Goal: Task Accomplishment & Management: Complete application form

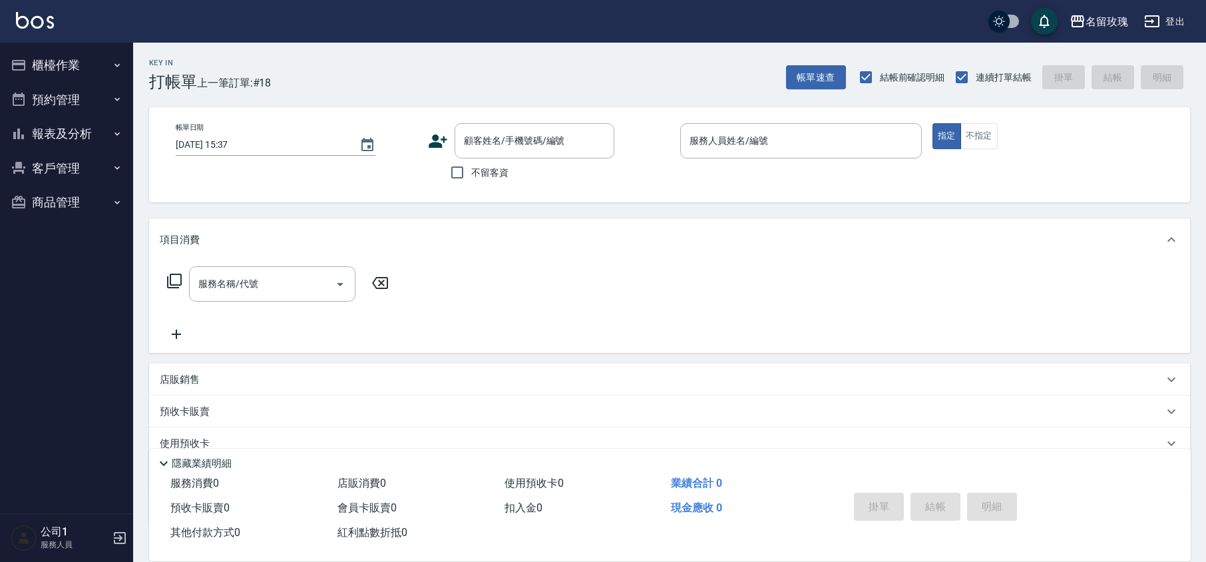
scroll to position [87, 0]
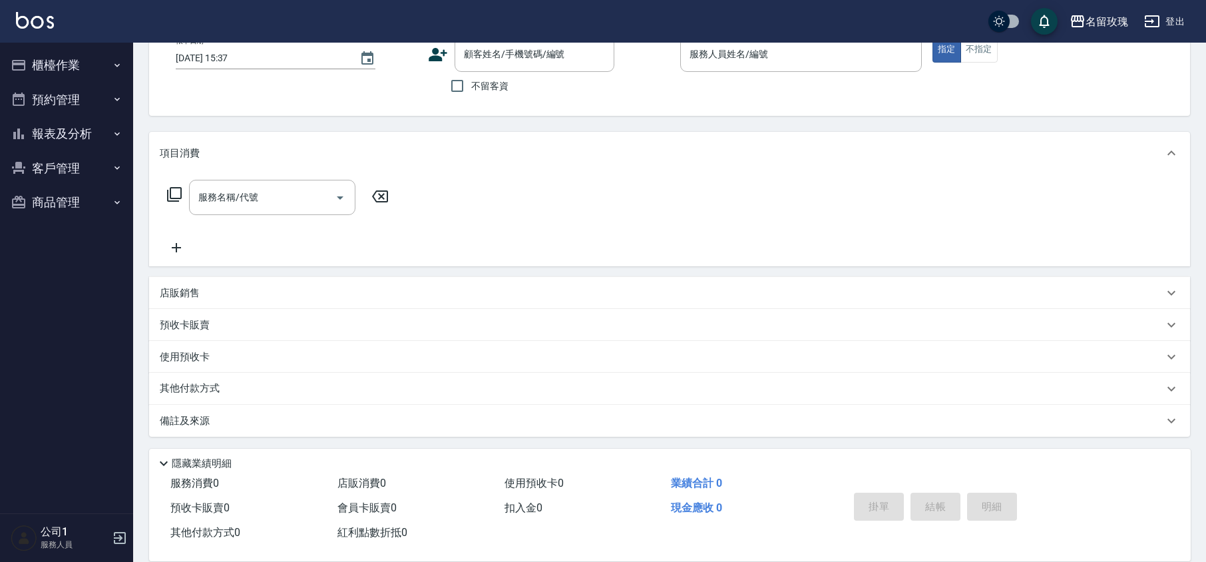
click at [65, 64] on button "櫃檯作業" at bounding box center [66, 65] width 123 height 35
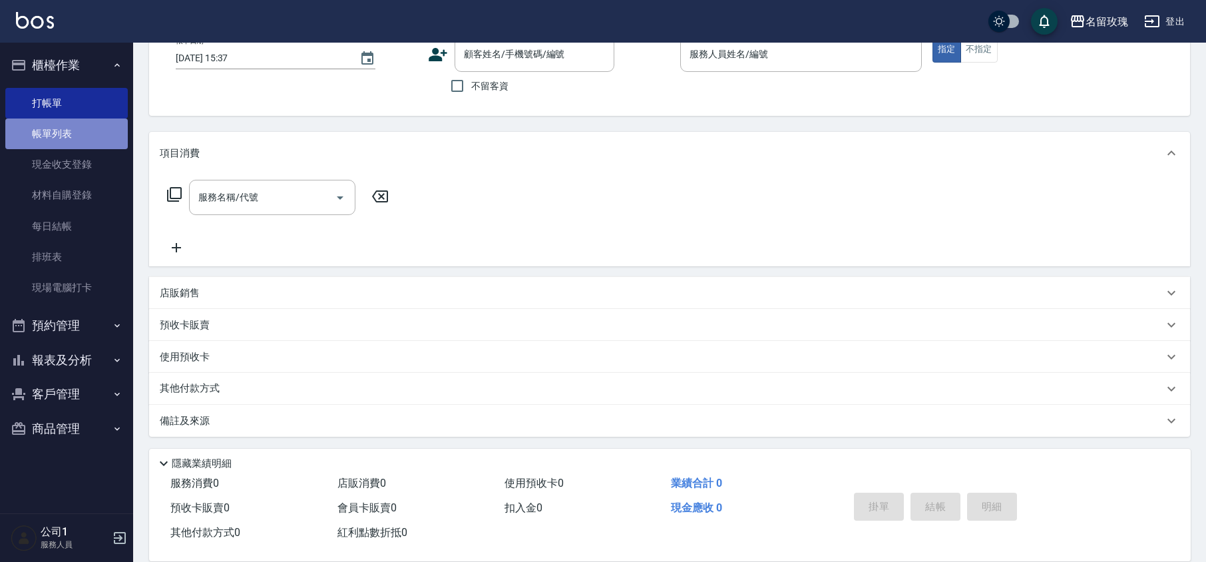
click at [75, 138] on link "帳單列表" at bounding box center [66, 134] width 123 height 31
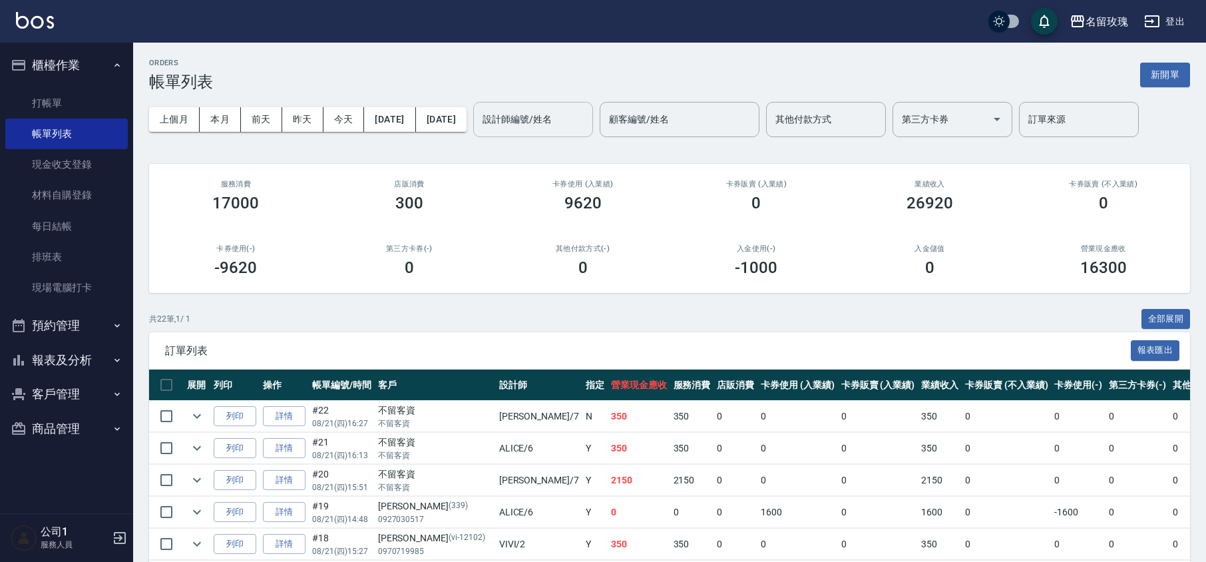
click at [561, 113] on input "設計師編號/姓名" at bounding box center [533, 119] width 108 height 23
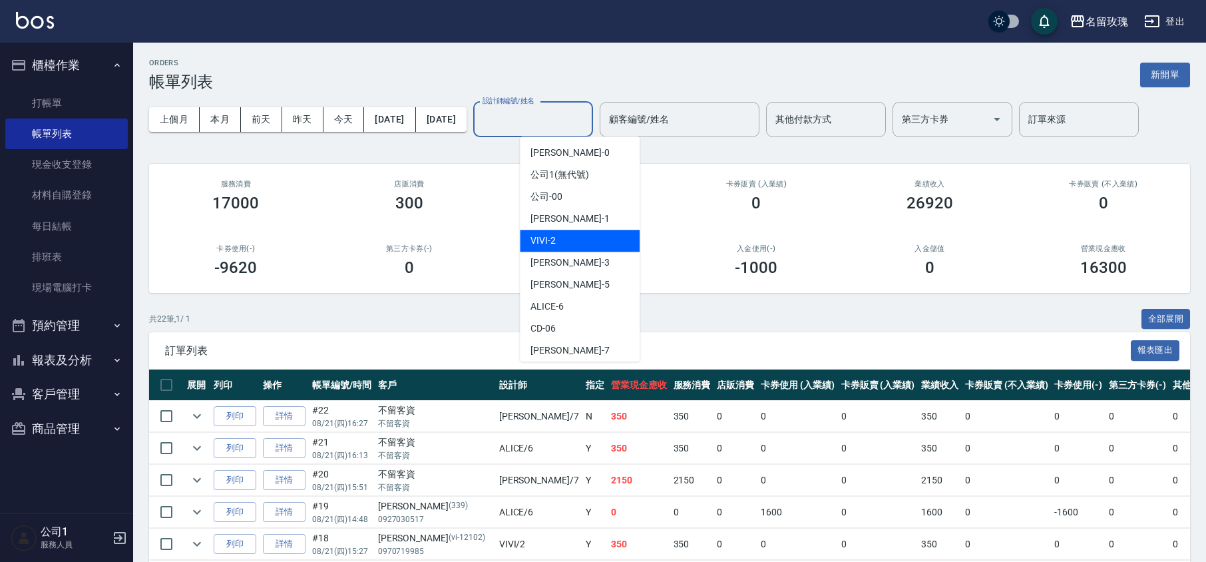
click at [581, 245] on div "VIVI -2" at bounding box center [580, 241] width 120 height 22
type input "VIVI-2"
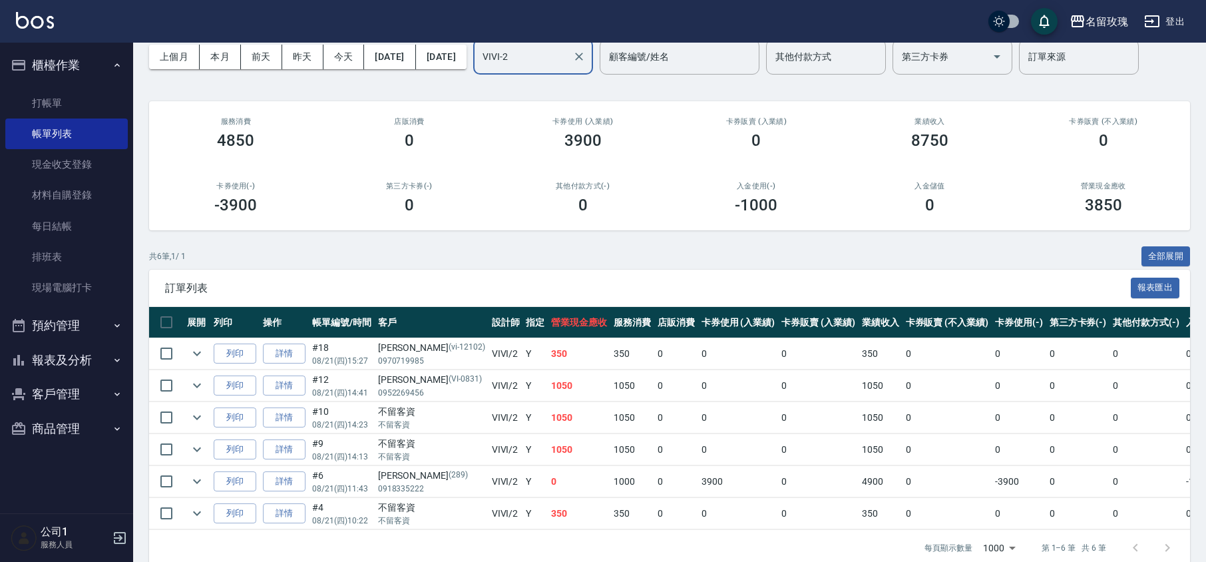
scroll to position [89, 0]
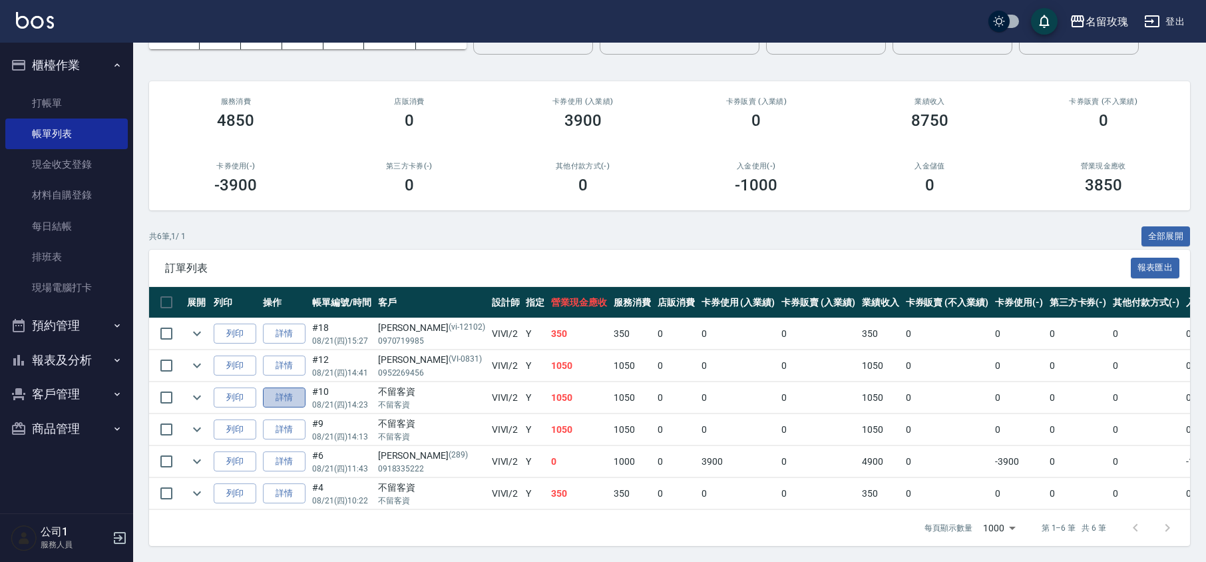
click at [286, 393] on link "詳情" at bounding box center [284, 397] width 43 height 21
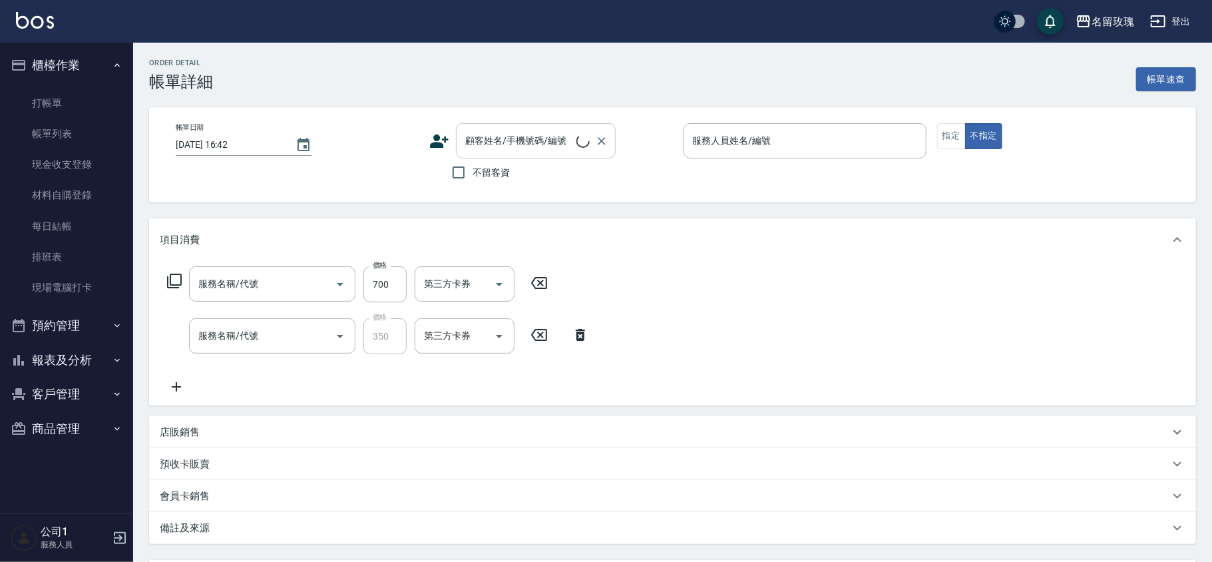
type input "[DATE] 14:23"
checkbox input "true"
type input "VIVI-2"
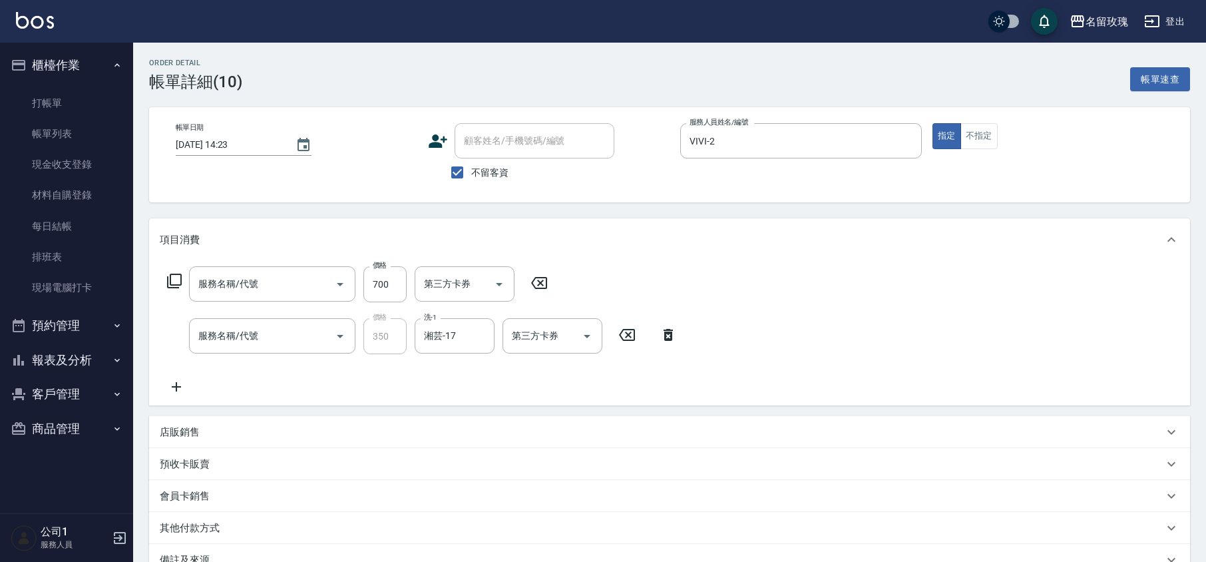
type input "剪髮(307)"
type input "洗髮精油(206)"
click at [459, 170] on input "不留客資" at bounding box center [457, 172] width 28 height 28
checkbox input "false"
click at [485, 144] on input "顧客姓名/手機號碼/編號" at bounding box center [525, 140] width 128 height 23
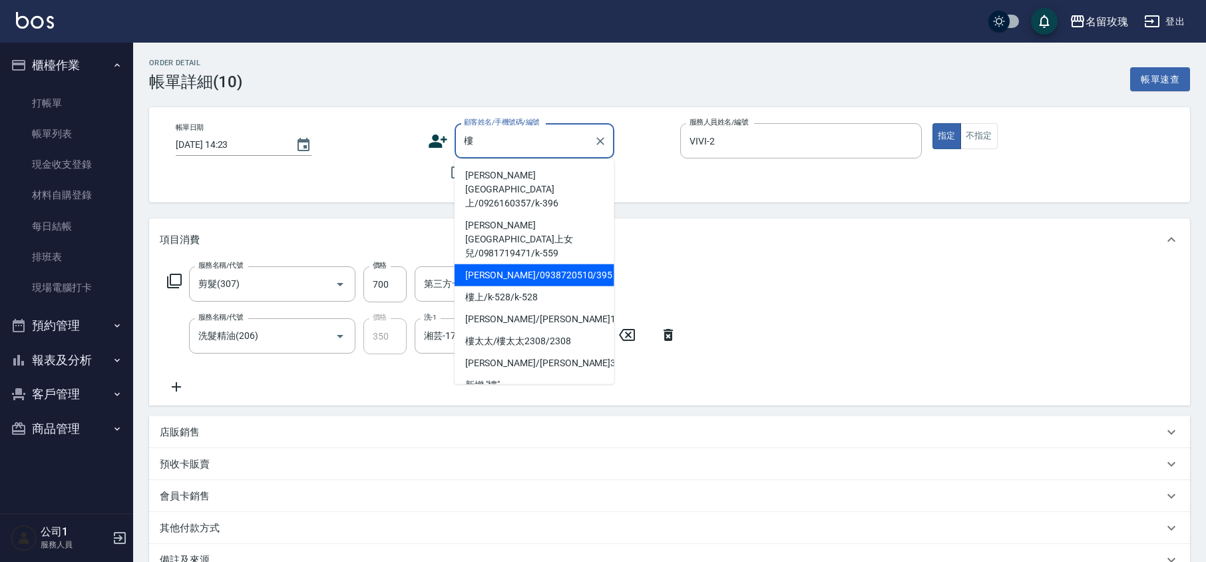
click at [569, 264] on li "[PERSON_NAME]/0938720510/395" at bounding box center [535, 275] width 160 height 22
type input "[PERSON_NAME]/0938720510/395"
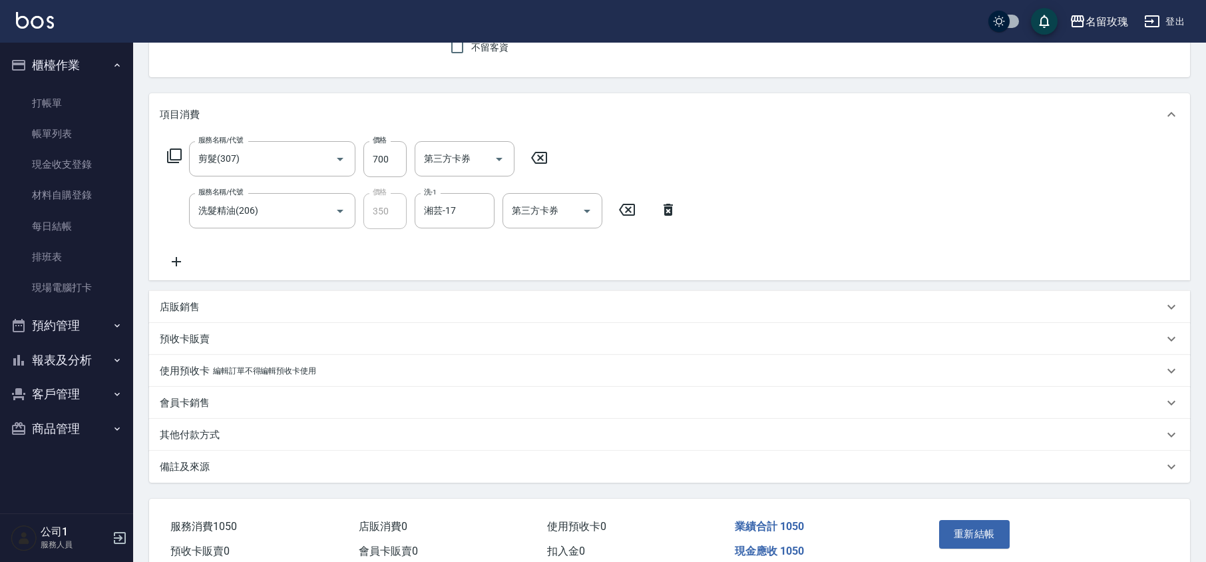
scroll to position [177, 0]
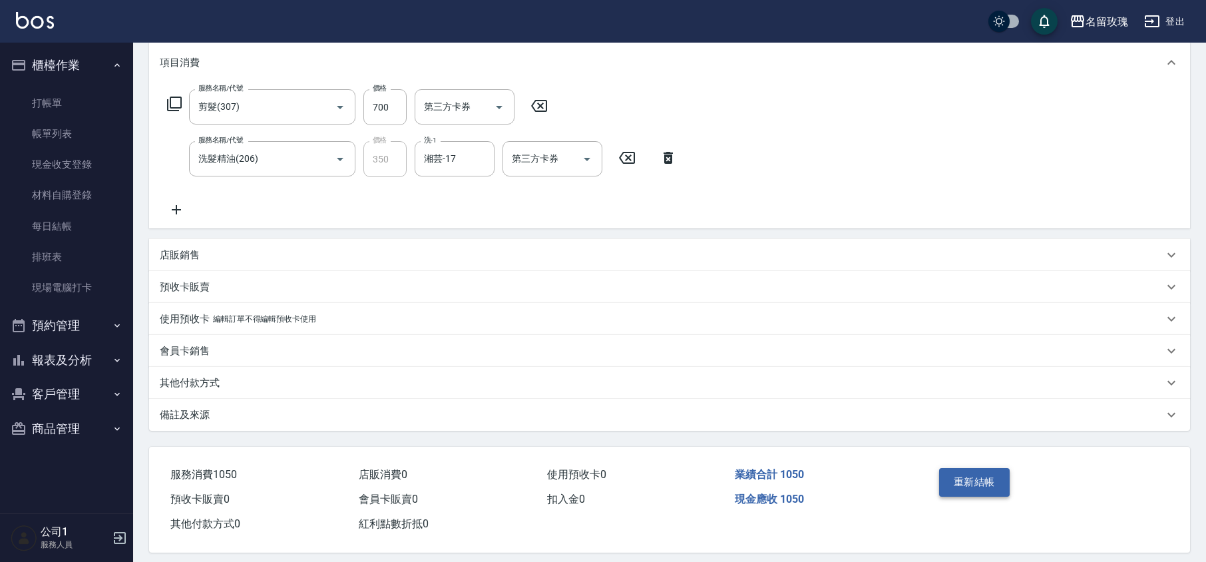
click at [979, 478] on button "重新結帳" at bounding box center [974, 482] width 71 height 28
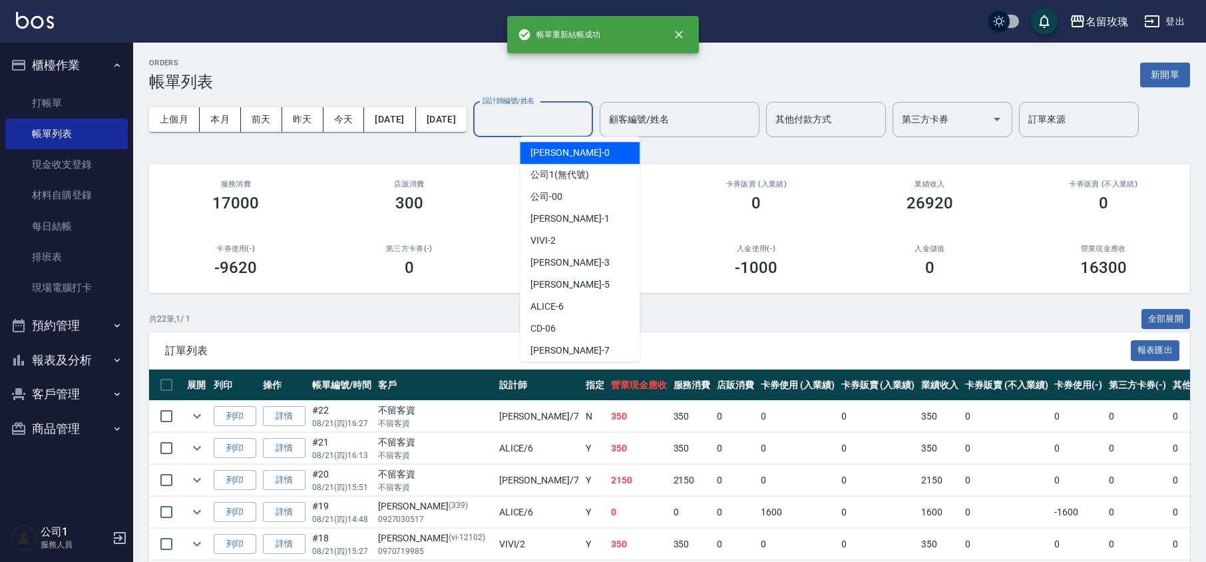
click at [553, 115] on input "設計師編號/姓名" at bounding box center [533, 119] width 108 height 23
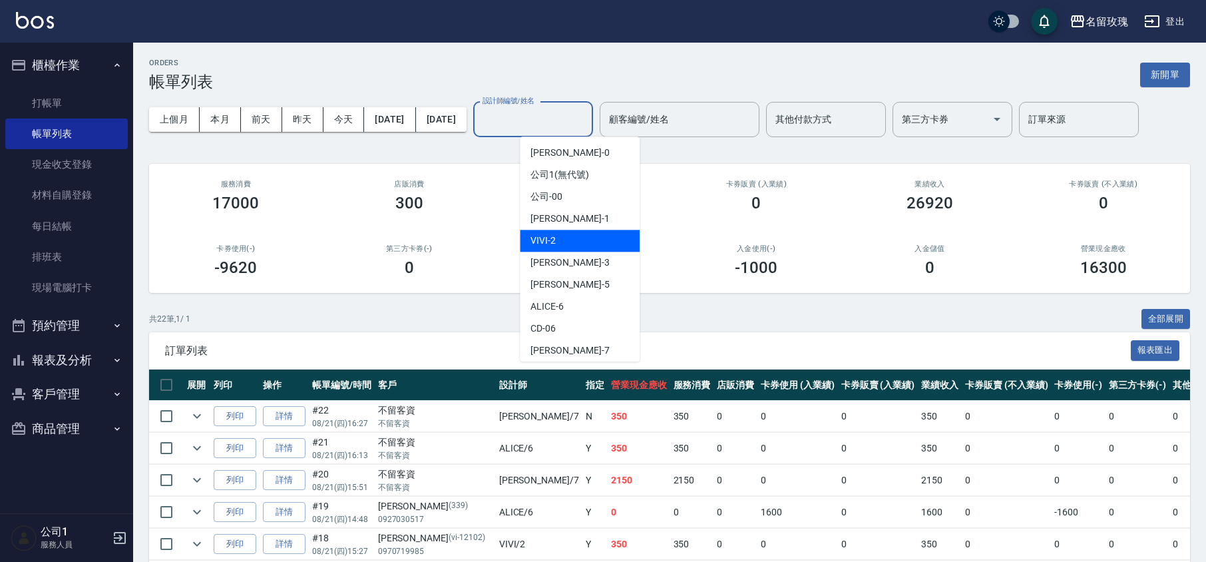
click at [558, 235] on div "VIVI -2" at bounding box center [580, 241] width 120 height 22
type input "VIVI-2"
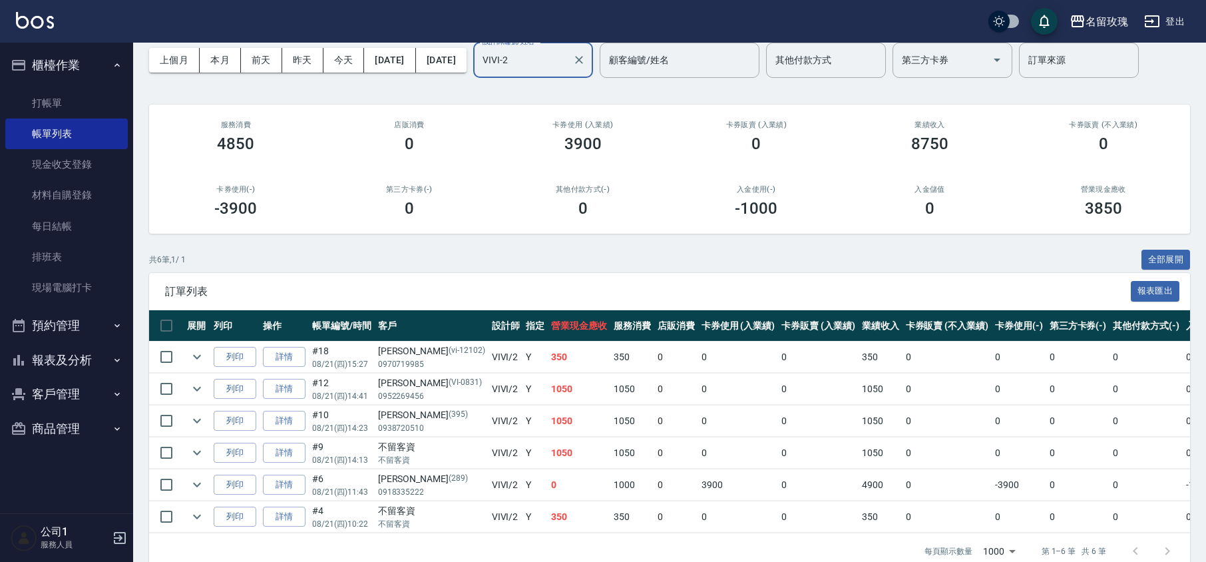
scroll to position [99, 0]
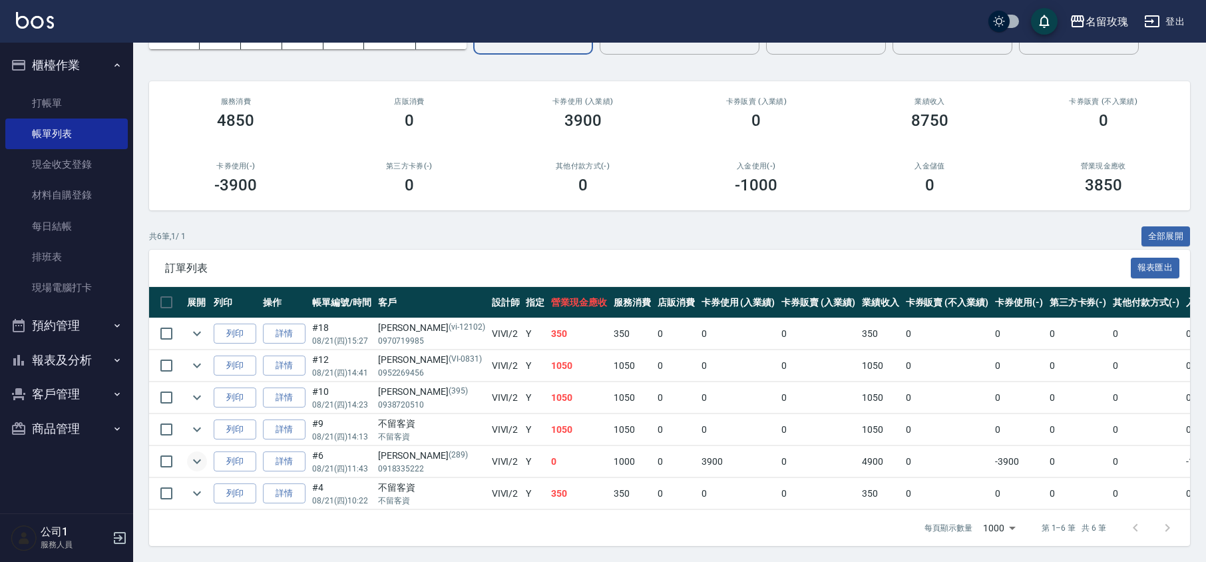
click at [192, 453] on icon "expand row" at bounding box center [197, 461] width 16 height 16
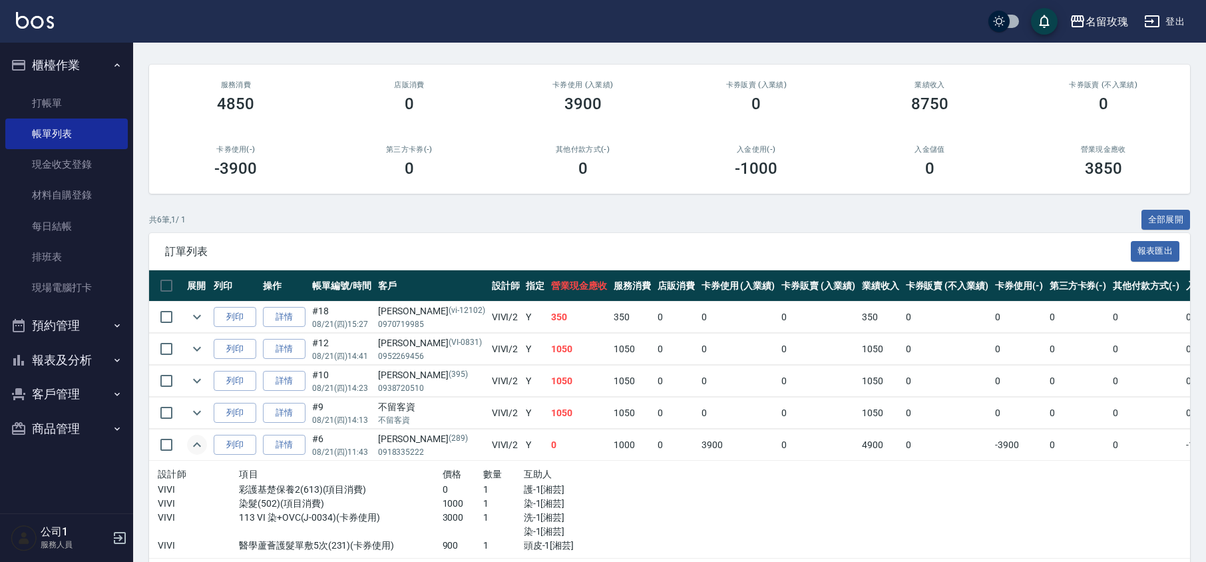
scroll to position [188, 0]
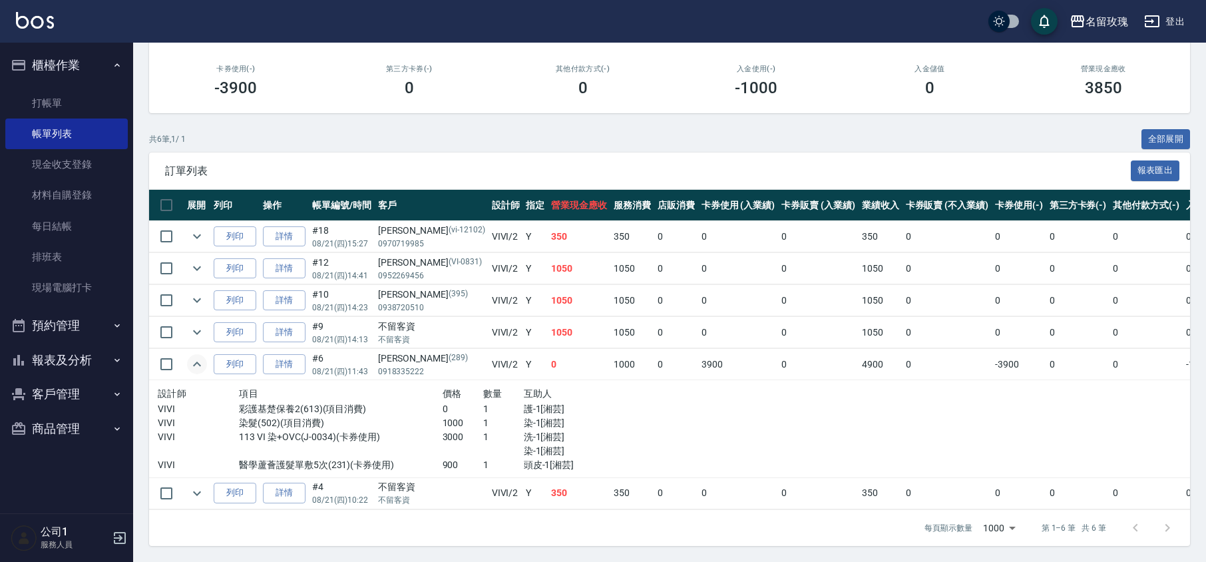
click at [192, 356] on icon "expand row" at bounding box center [197, 364] width 16 height 16
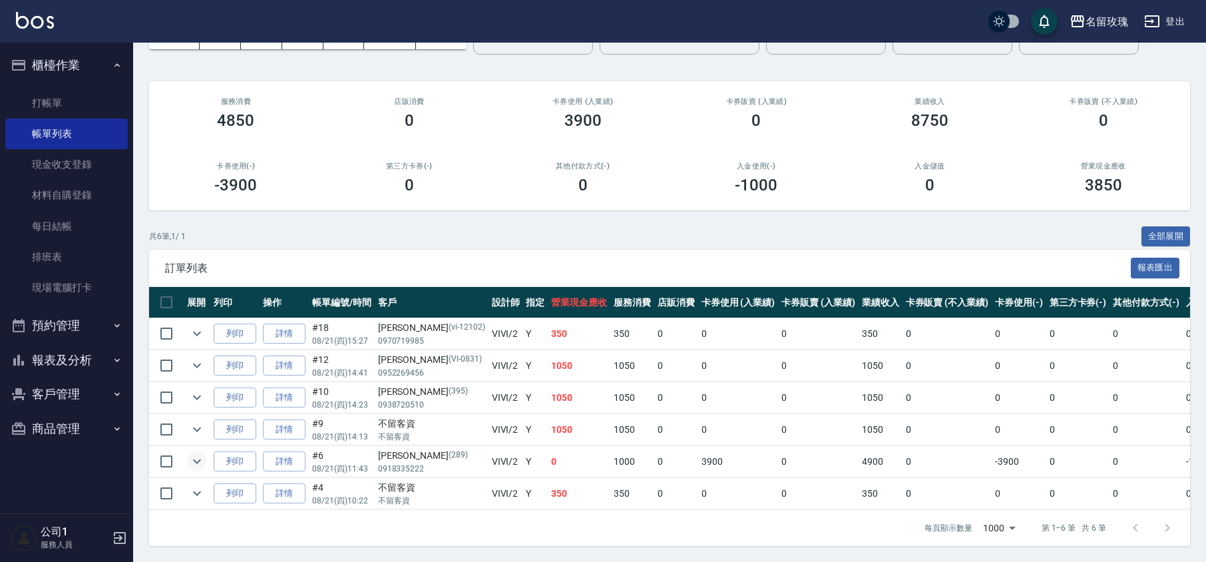
scroll to position [99, 0]
click at [65, 99] on link "打帳單" at bounding box center [66, 103] width 123 height 31
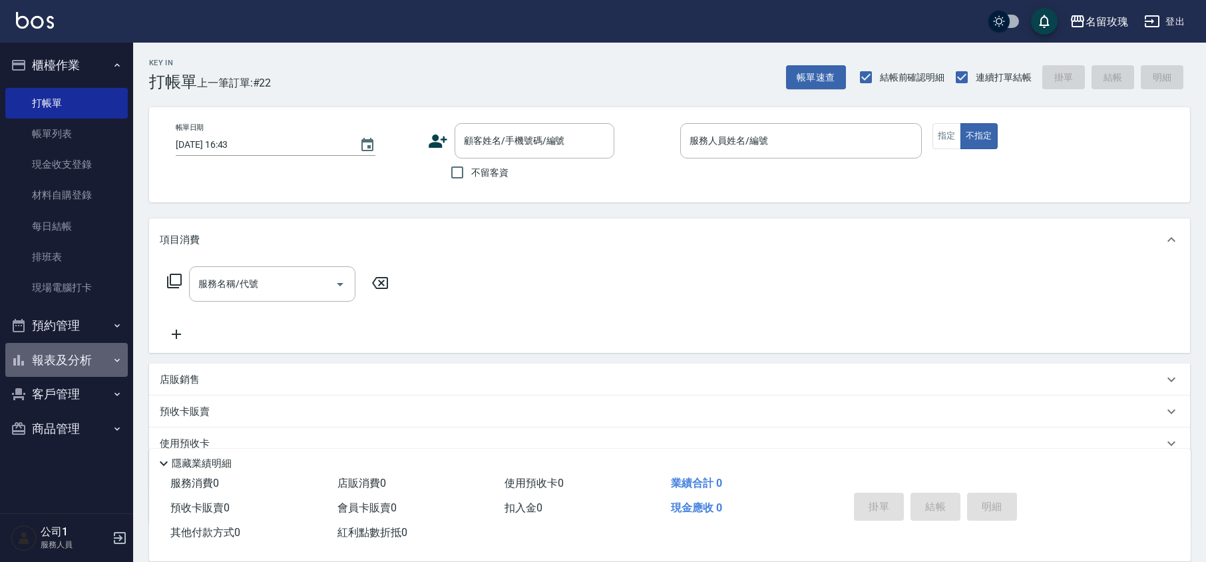
click at [77, 358] on button "報表及分析" at bounding box center [66, 360] width 123 height 35
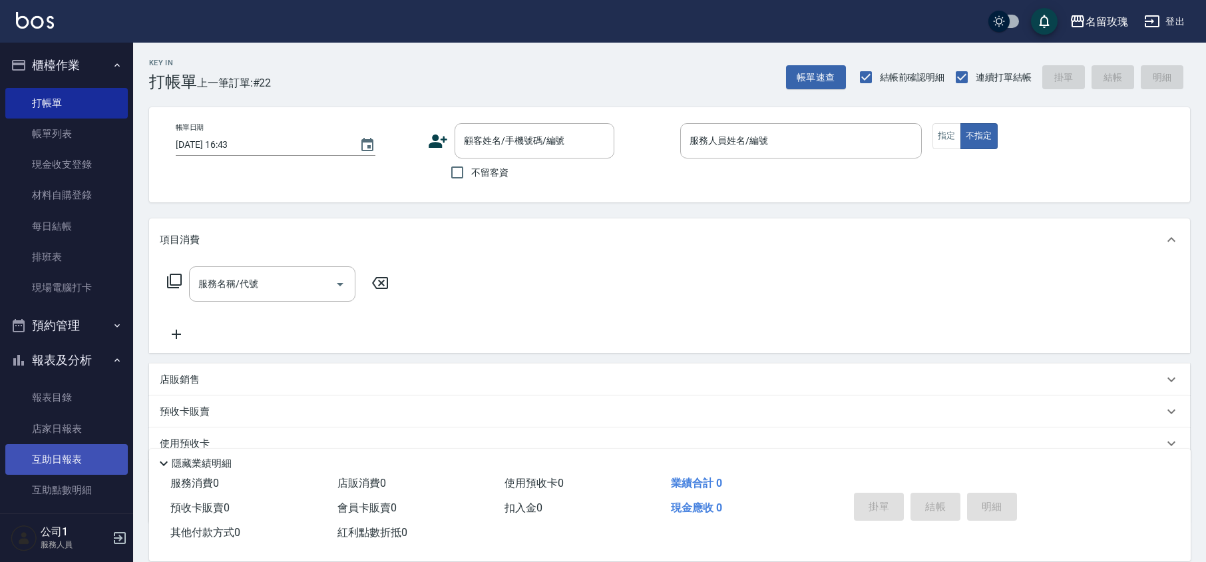
scroll to position [89, 0]
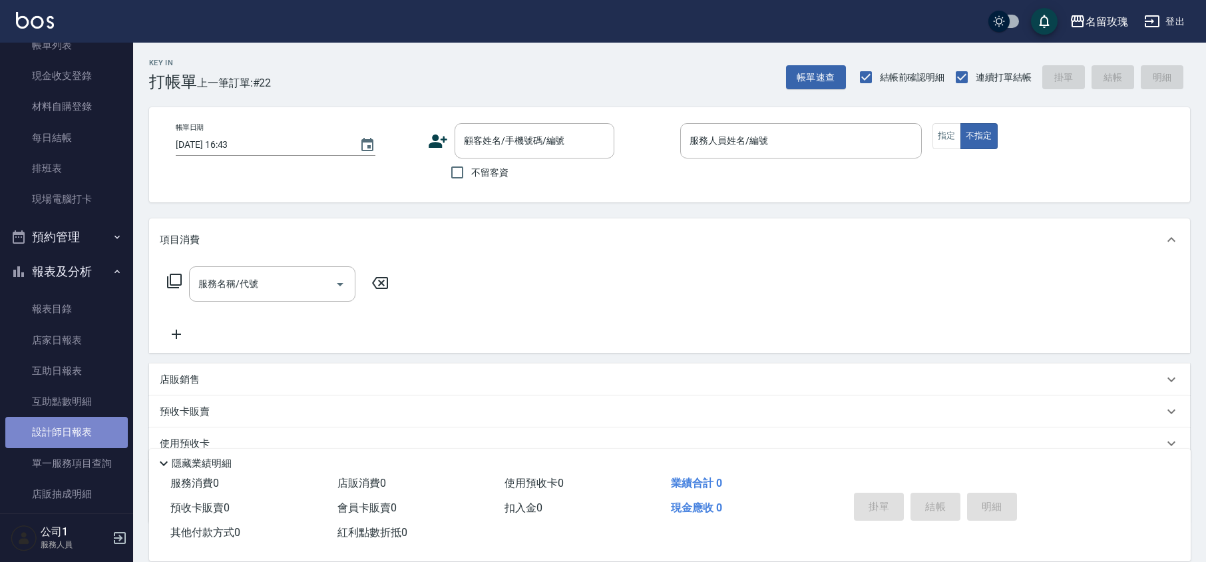
click at [79, 437] on link "設計師日報表" at bounding box center [66, 432] width 123 height 31
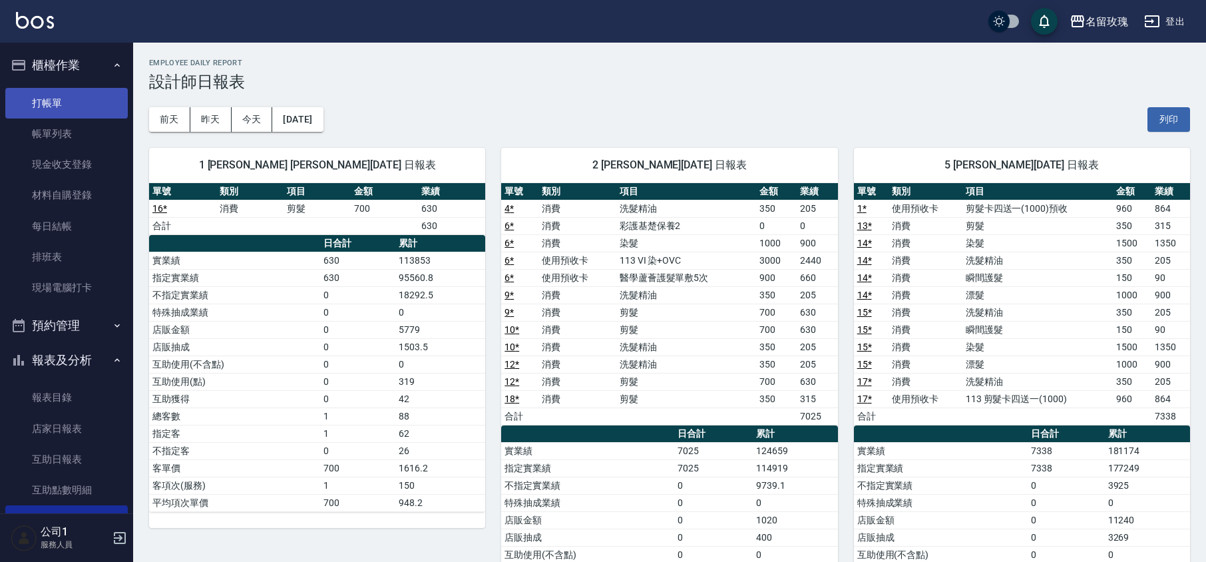
click at [67, 96] on link "打帳單" at bounding box center [66, 103] width 123 height 31
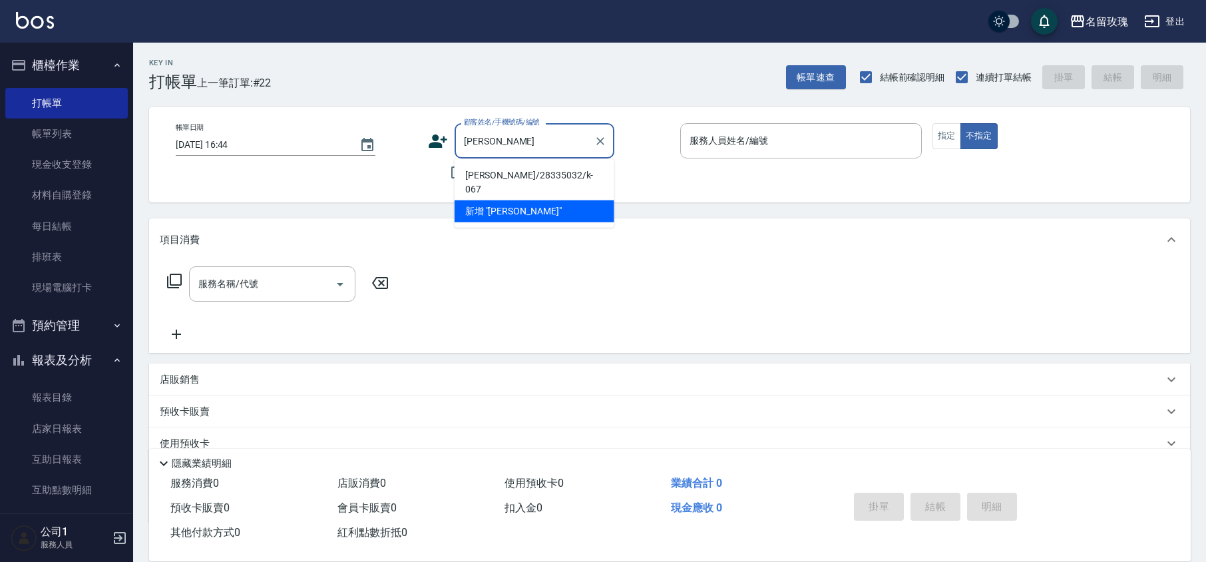
click at [573, 172] on li "[PERSON_NAME]/28335032/k-067" at bounding box center [535, 182] width 160 height 36
type input "[PERSON_NAME]/28335032/k-067"
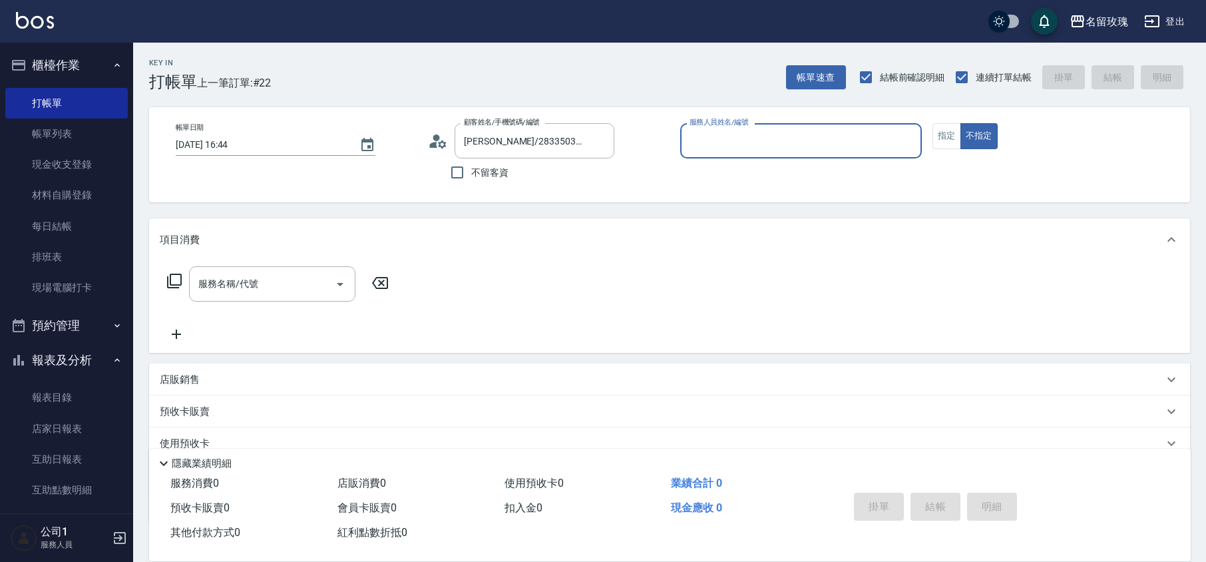
type input "KELLY-5"
click at [940, 134] on button "指定" at bounding box center [947, 136] width 29 height 26
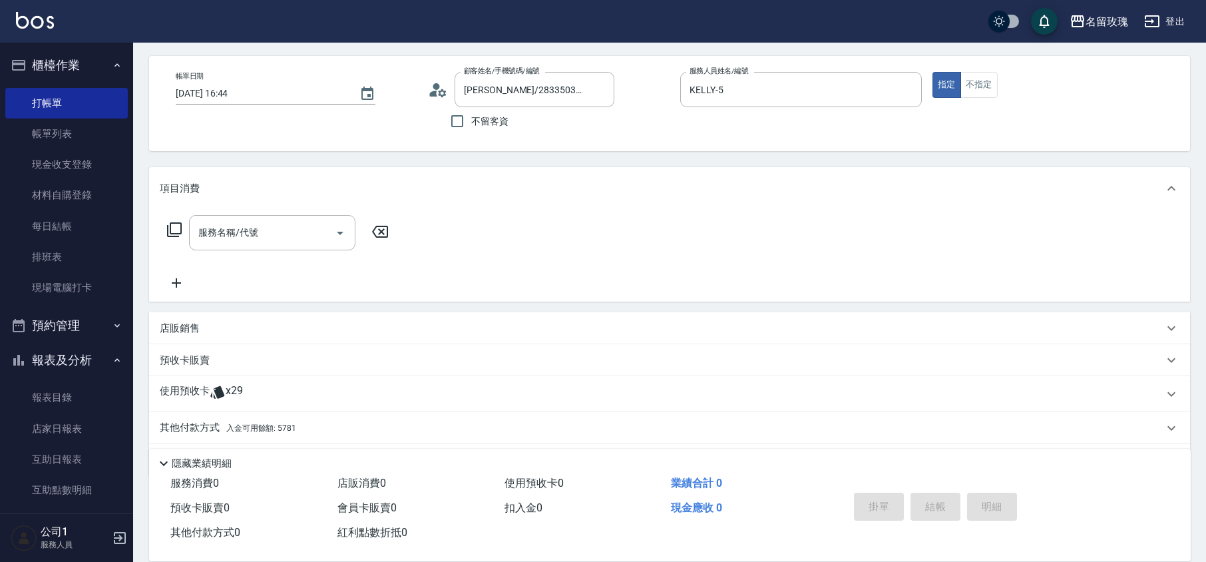
scroll to position [91, 0]
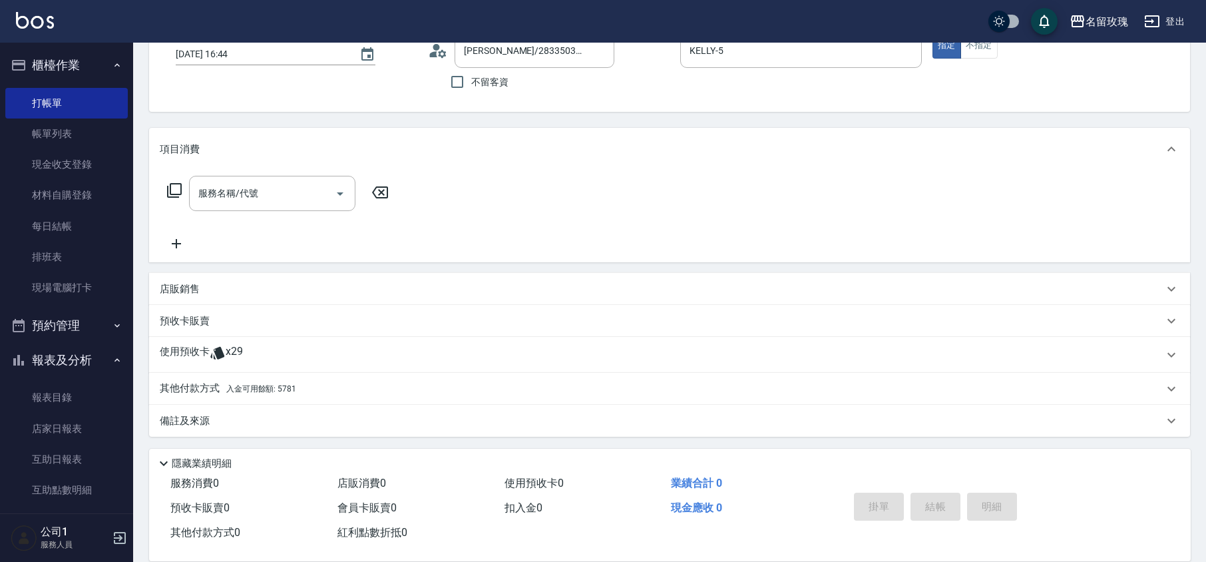
click at [240, 349] on span "x29" at bounding box center [234, 355] width 17 height 20
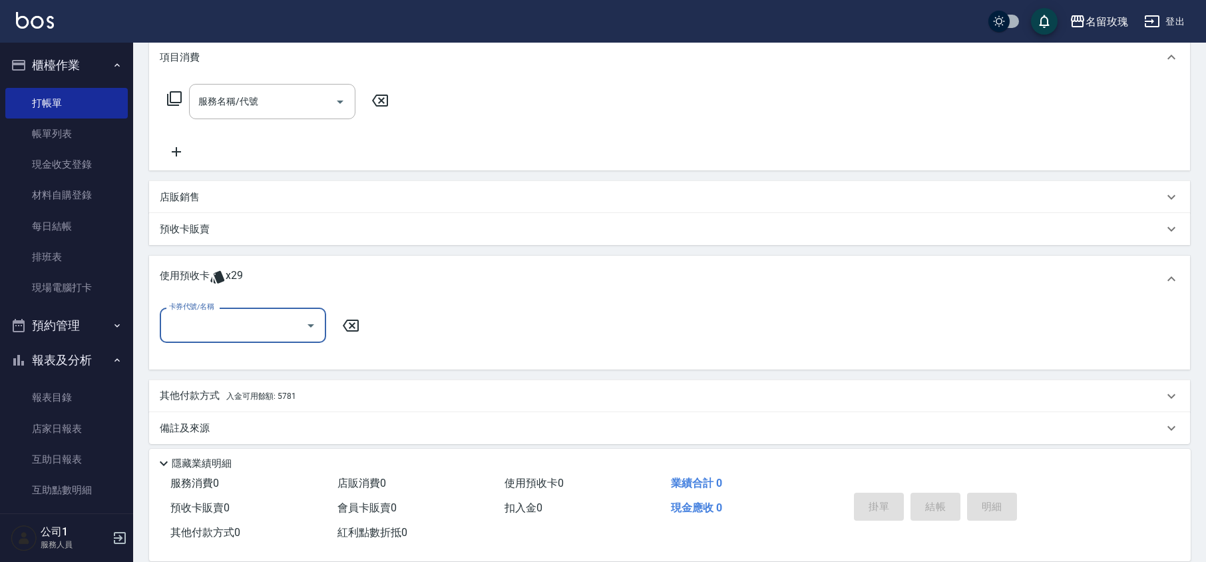
scroll to position [188, 0]
click at [310, 322] on icon "Open" at bounding box center [311, 320] width 16 height 16
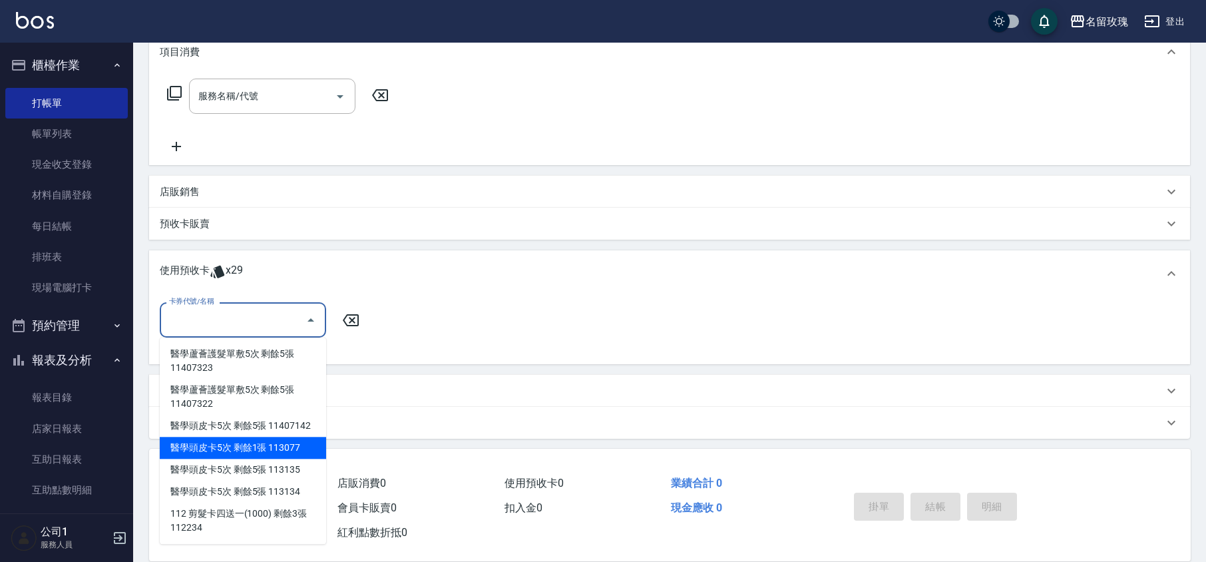
click at [288, 445] on div "醫學頭皮卡5次 剩餘1張 113077" at bounding box center [243, 448] width 166 height 22
type input "醫學頭皮卡5次 113077"
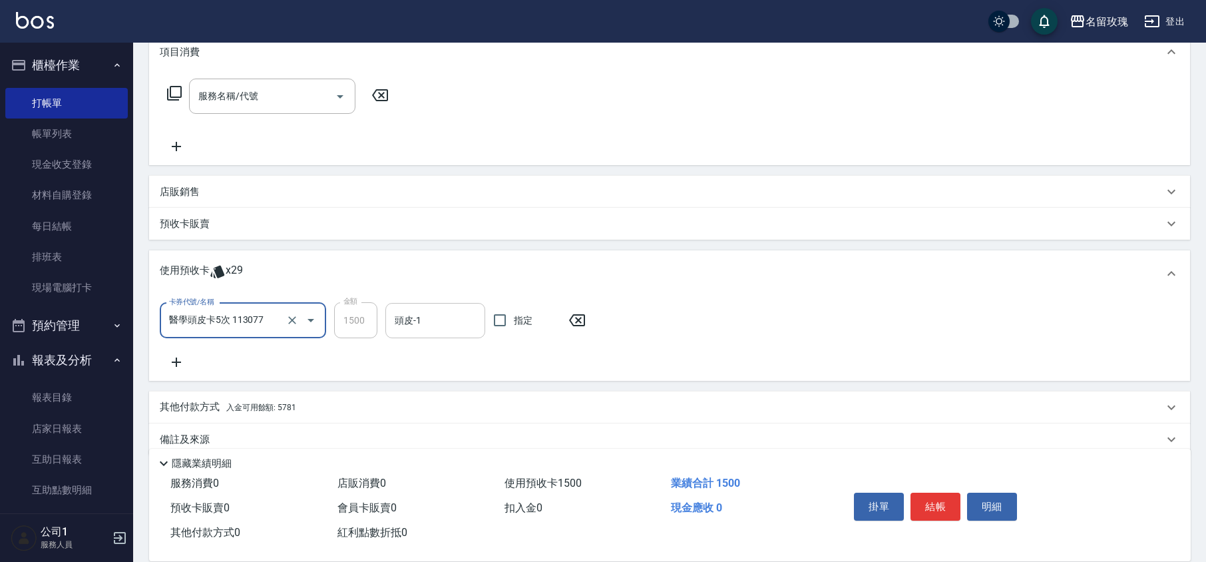
click at [409, 312] on div "頭皮-1 頭皮-1" at bounding box center [435, 320] width 100 height 35
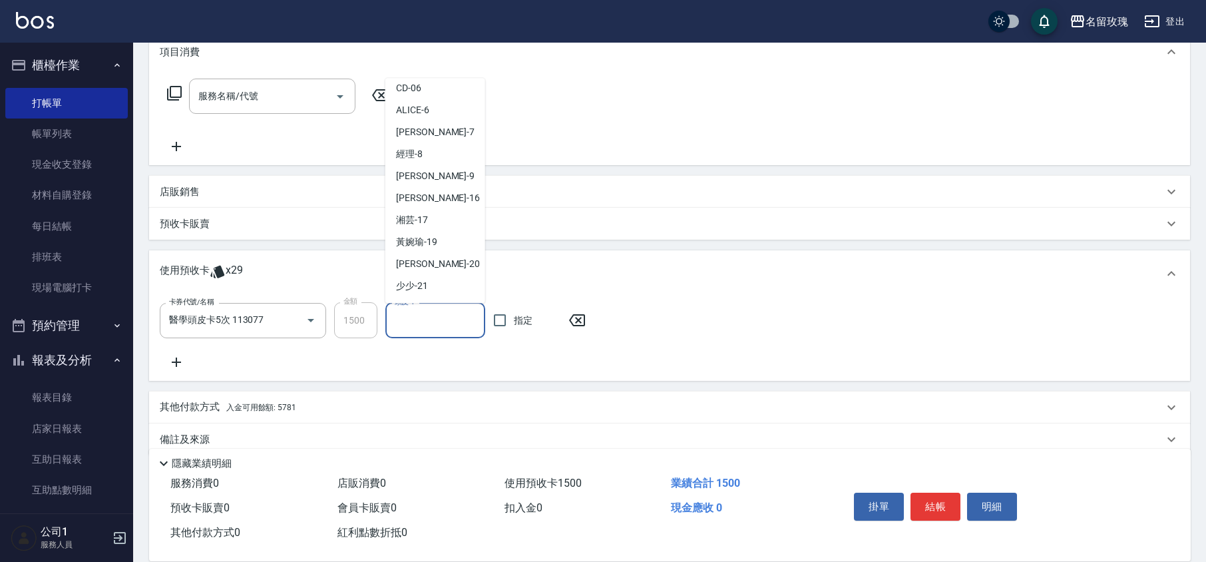
scroll to position [248, 0]
click at [427, 220] on div "汝 -30" at bounding box center [435, 221] width 100 height 22
type input "汝-30"
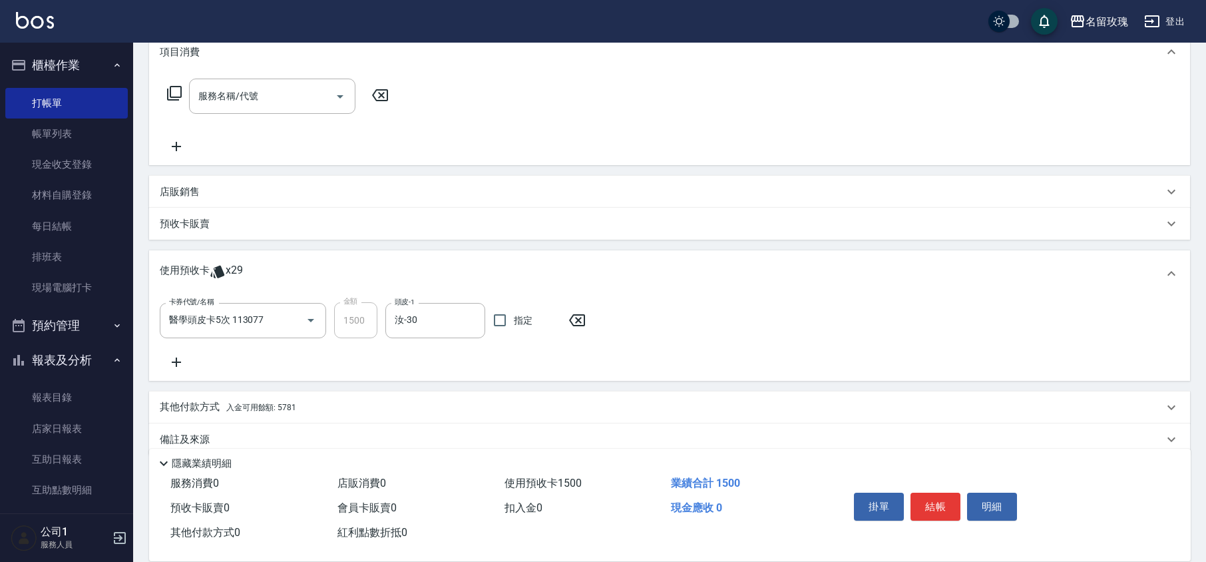
click at [176, 357] on icon at bounding box center [176, 362] width 33 height 16
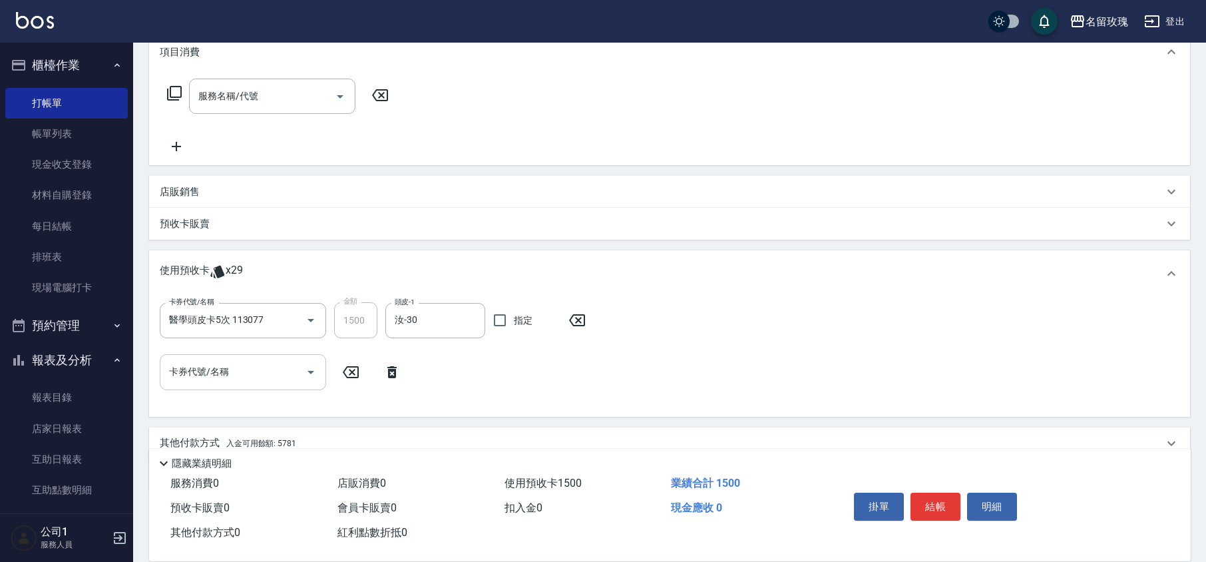
click at [307, 366] on icon "Open" at bounding box center [311, 372] width 16 height 16
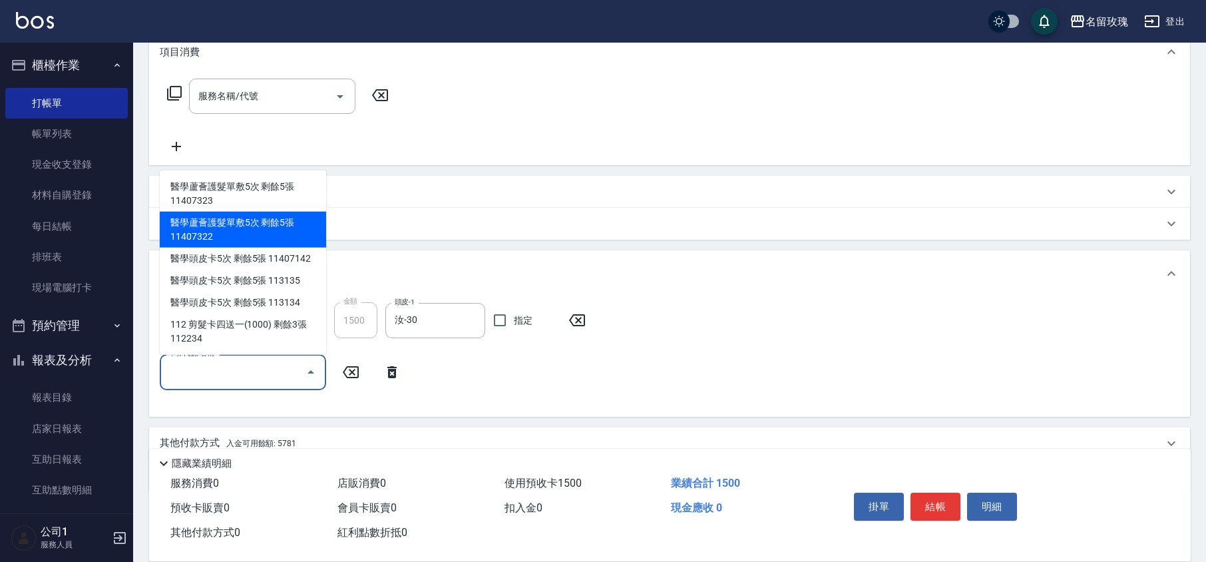
click at [246, 230] on div "醫學蘆薈護髮單敷5次 剩餘5張 11407322" at bounding box center [243, 230] width 166 height 36
type input "醫學蘆薈護髮單敷5次 11407322"
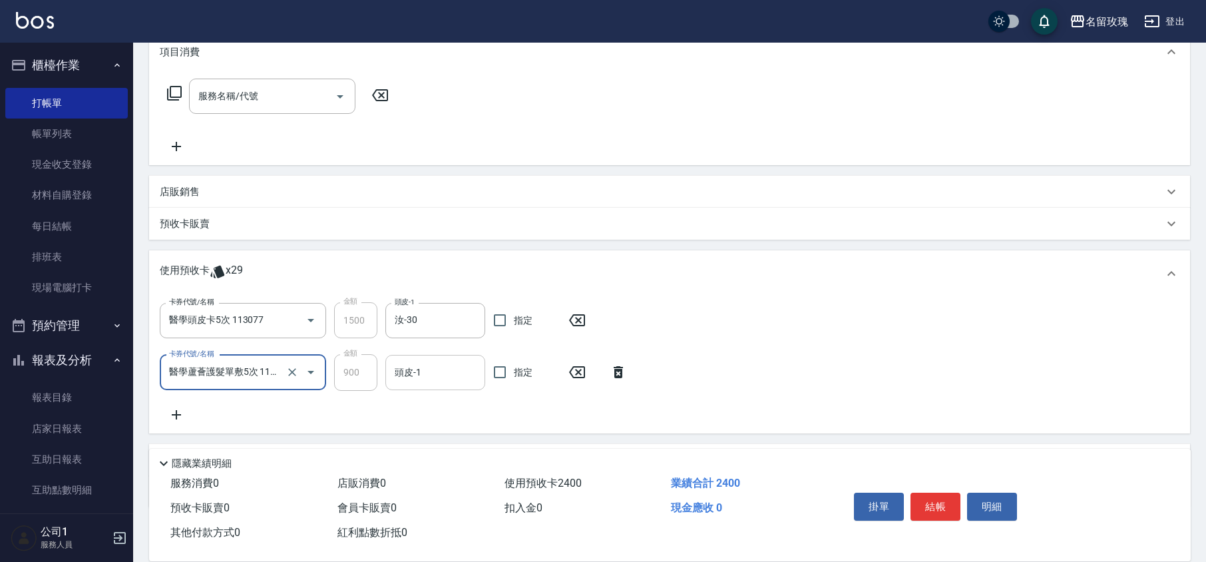
click at [424, 376] on input "頭皮-1" at bounding box center [435, 372] width 88 height 23
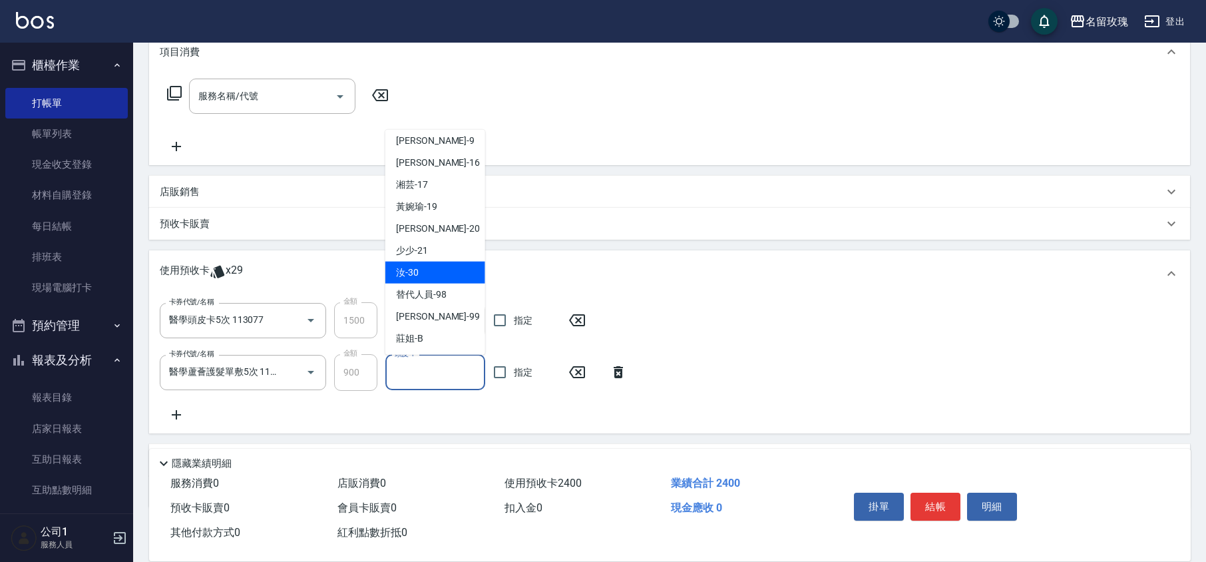
click at [419, 272] on div "汝 -30" at bounding box center [435, 273] width 100 height 22
type input "汝-30"
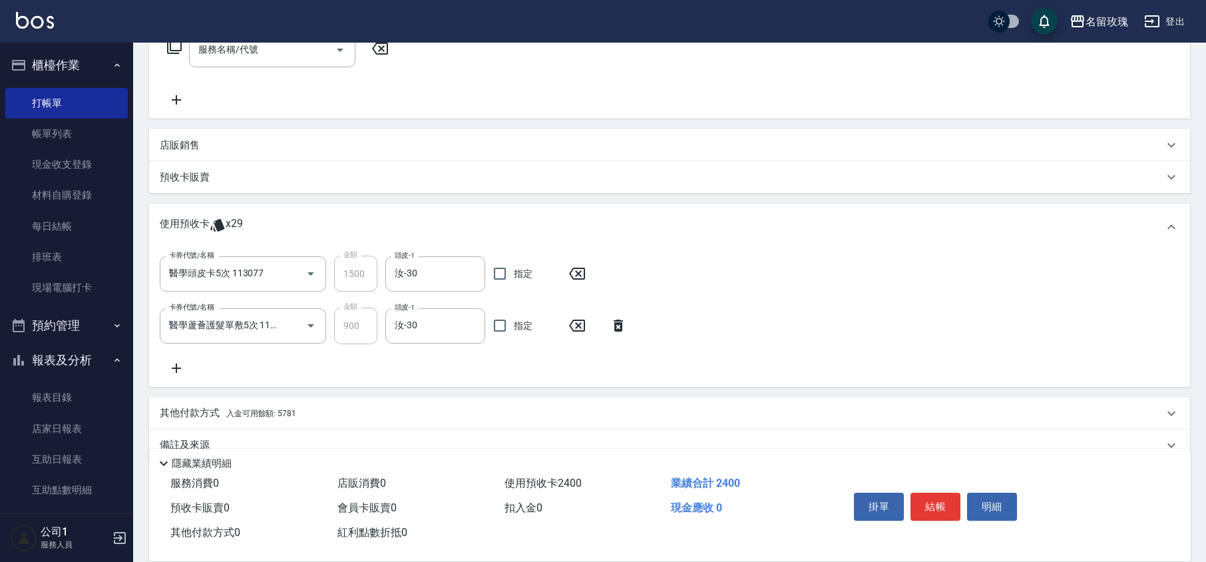
scroll to position [259, 0]
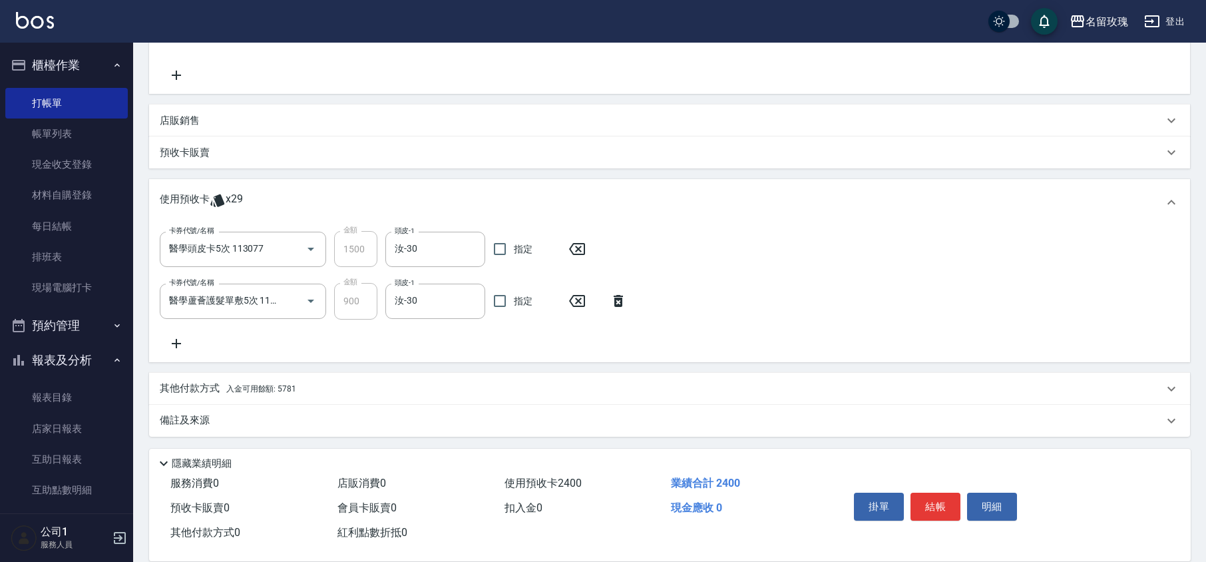
click at [432, 326] on div "卡券代號/名稱 醫學頭皮卡5次 113077 卡券代號/名稱 金額 1500 金額 頭皮-1 汝-30 頭皮-1 指定 卡券代號/名稱 醫學蘆薈護髮單敷5次 …" at bounding box center [670, 291] width 1020 height 120
type input "[DATE] 17:09"
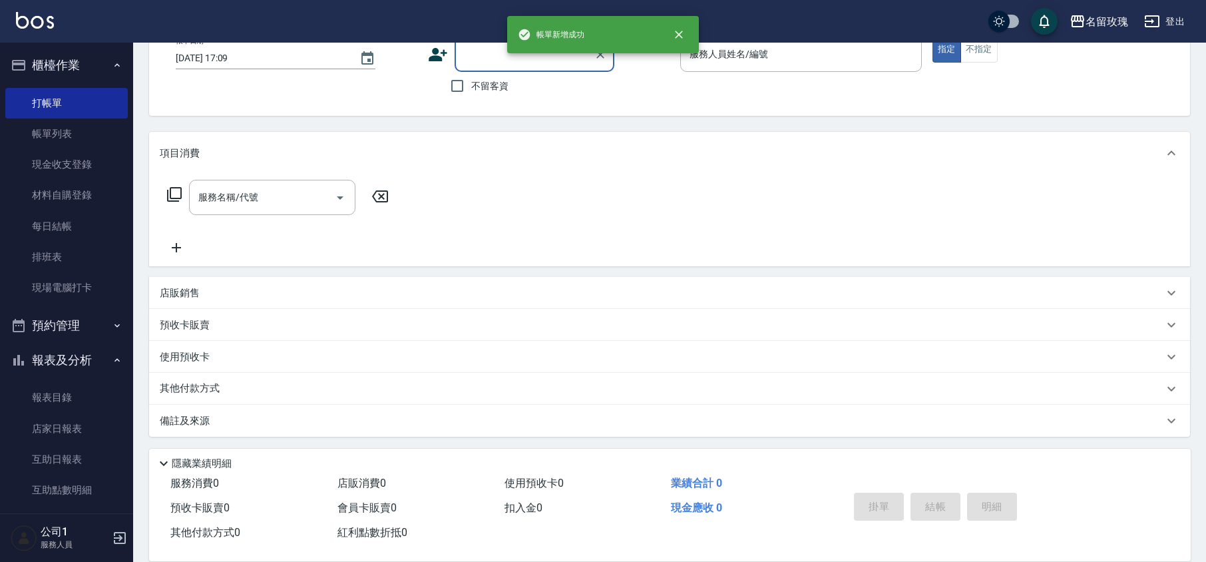
scroll to position [0, 0]
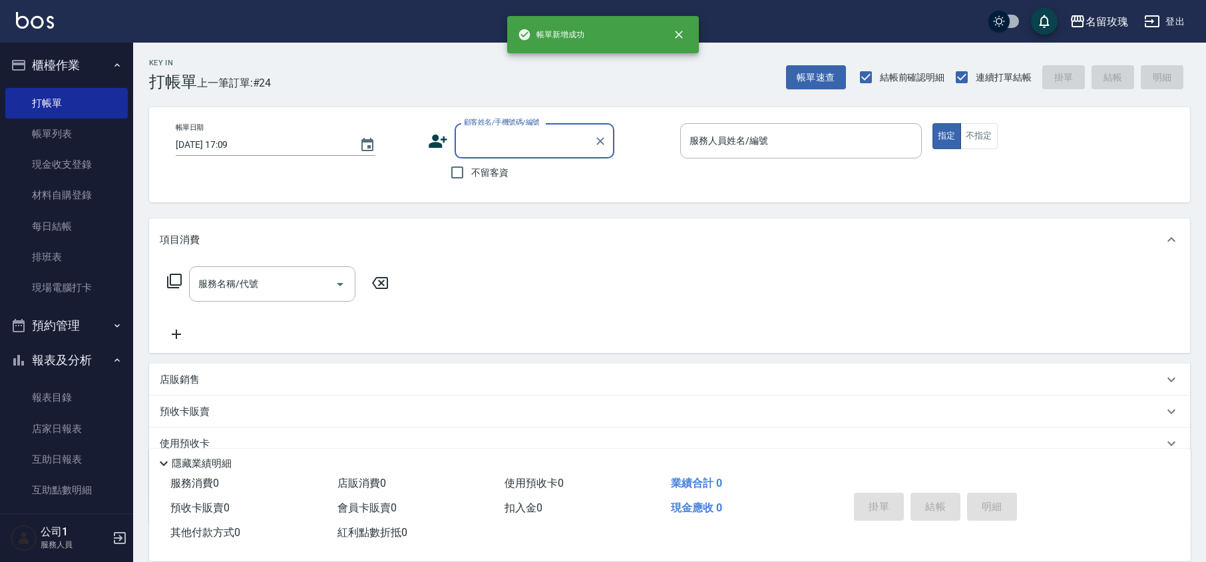
click at [73, 59] on button "櫃檯作業" at bounding box center [66, 65] width 123 height 35
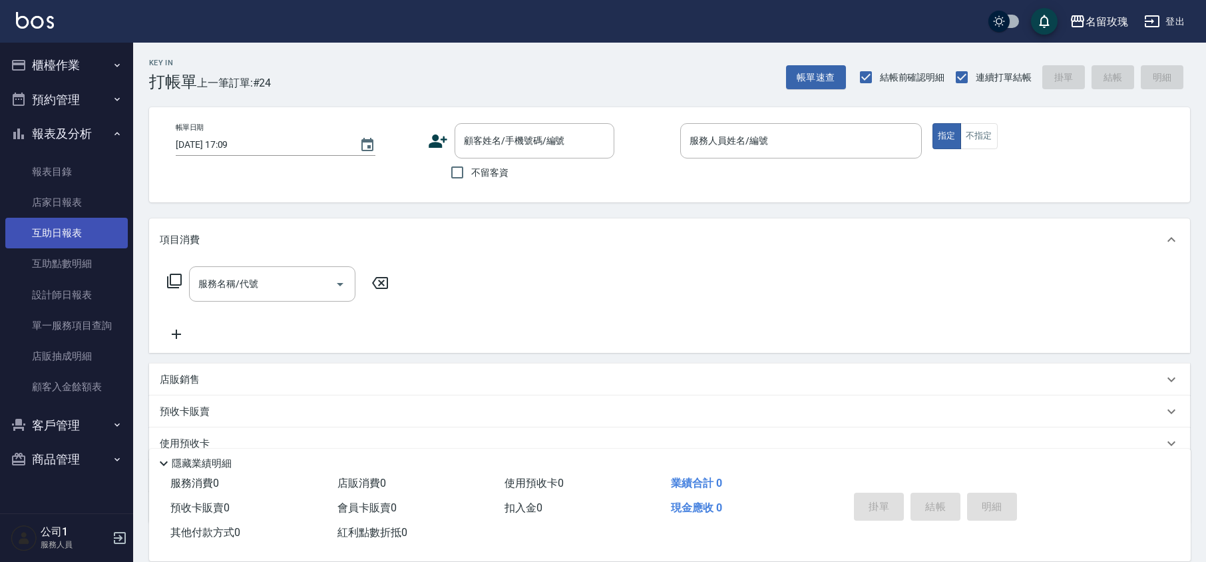
click at [79, 241] on link "互助日報表" at bounding box center [66, 233] width 123 height 31
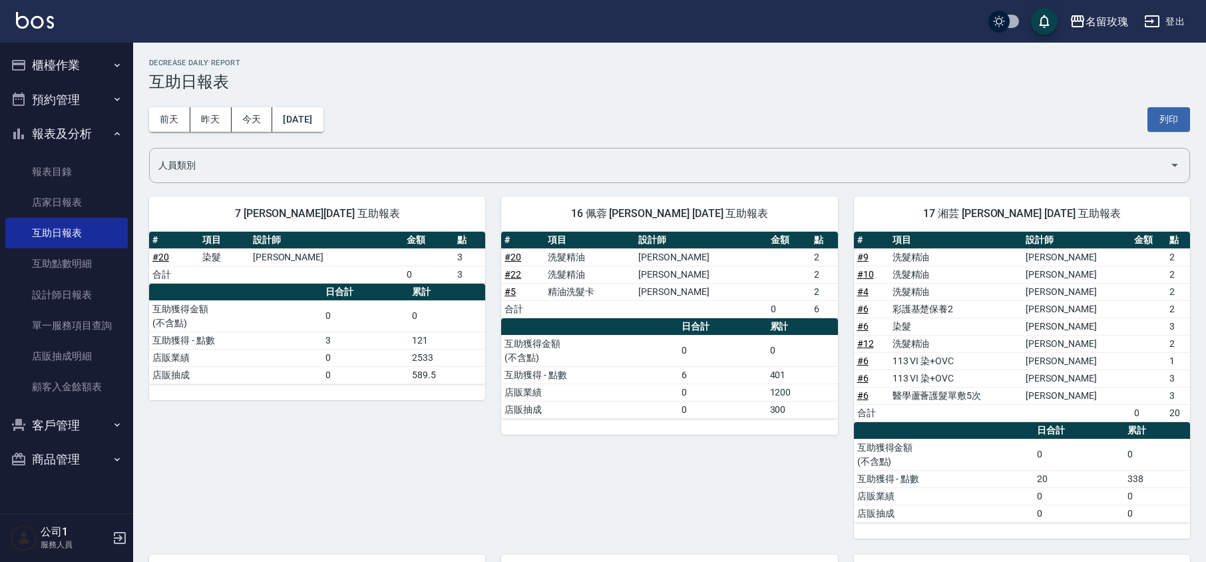
click at [463, 101] on div "[DATE] [DATE] [DATE] [DATE] 列印" at bounding box center [669, 119] width 1041 height 57
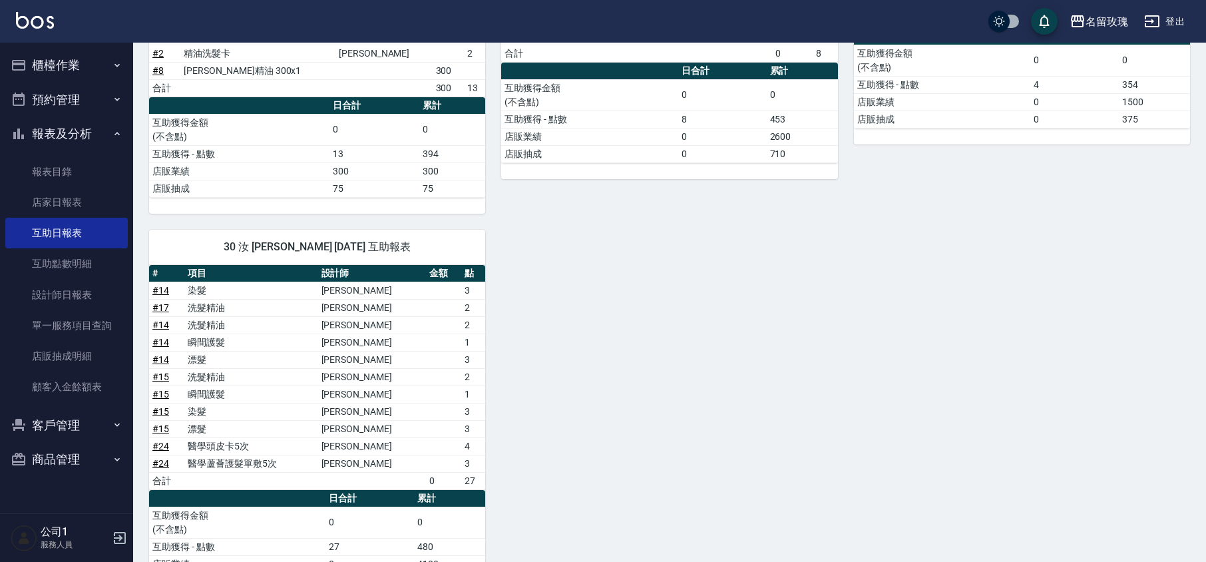
scroll to position [685, 0]
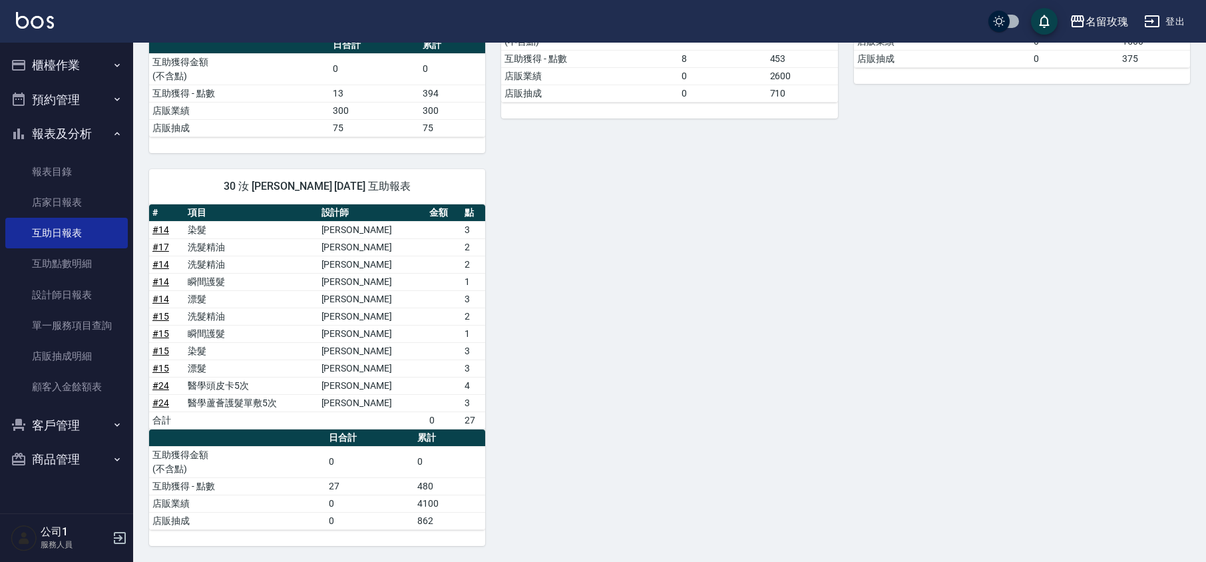
drag, startPoint x: 83, startPoint y: 136, endPoint x: 86, endPoint y: 92, distance: 44.7
click at [83, 136] on button "報表及分析" at bounding box center [66, 134] width 123 height 35
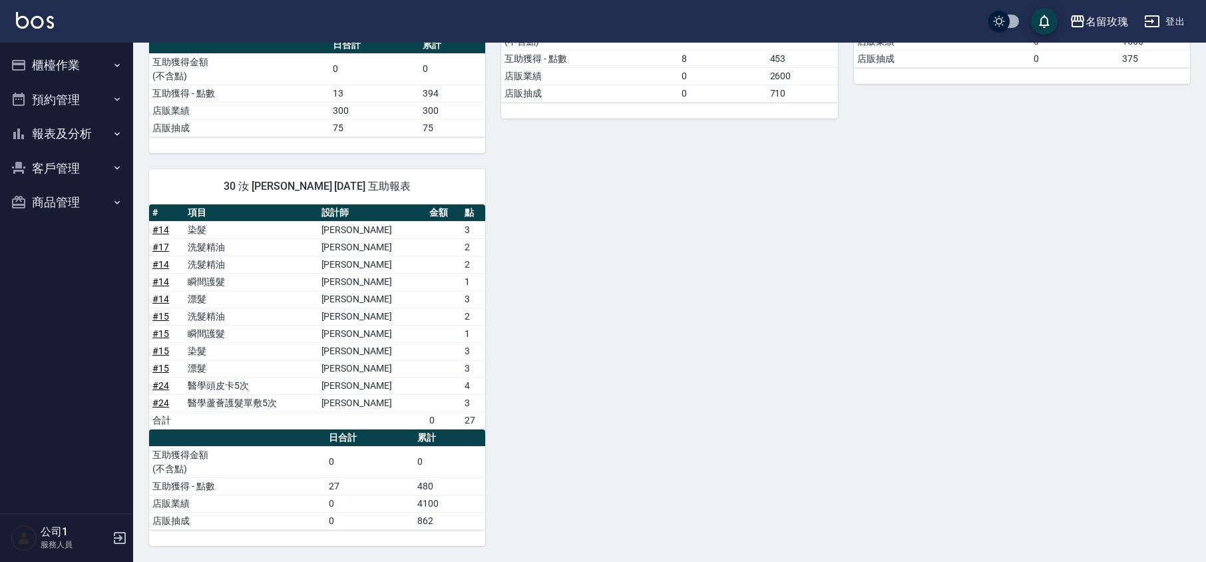
click at [86, 78] on button "櫃檯作業" at bounding box center [66, 65] width 123 height 35
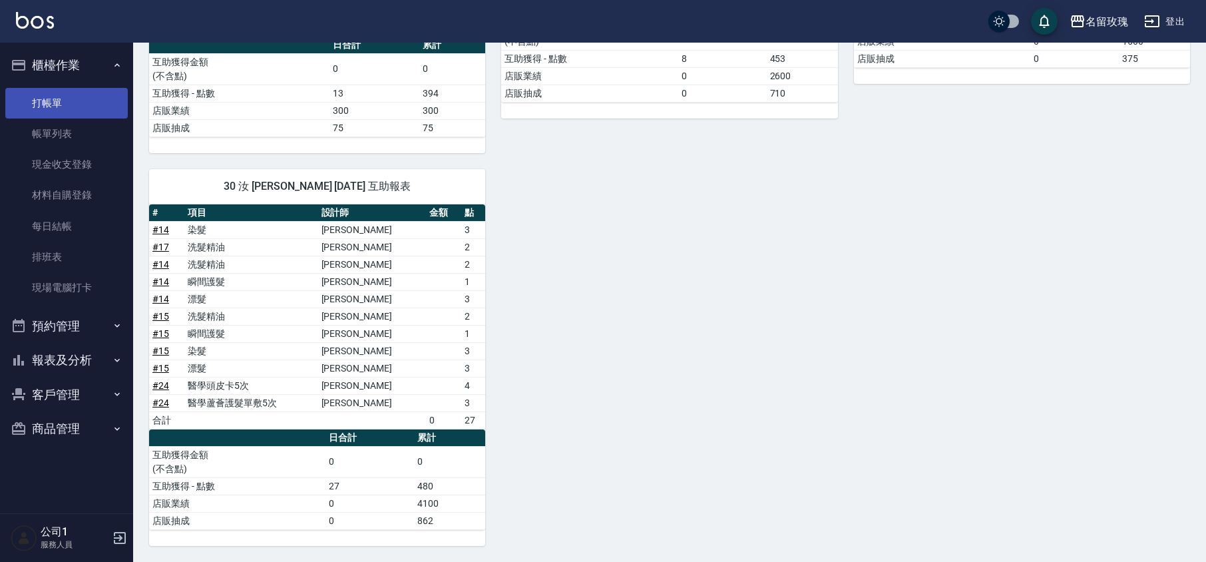
click at [72, 103] on link "打帳單" at bounding box center [66, 103] width 123 height 31
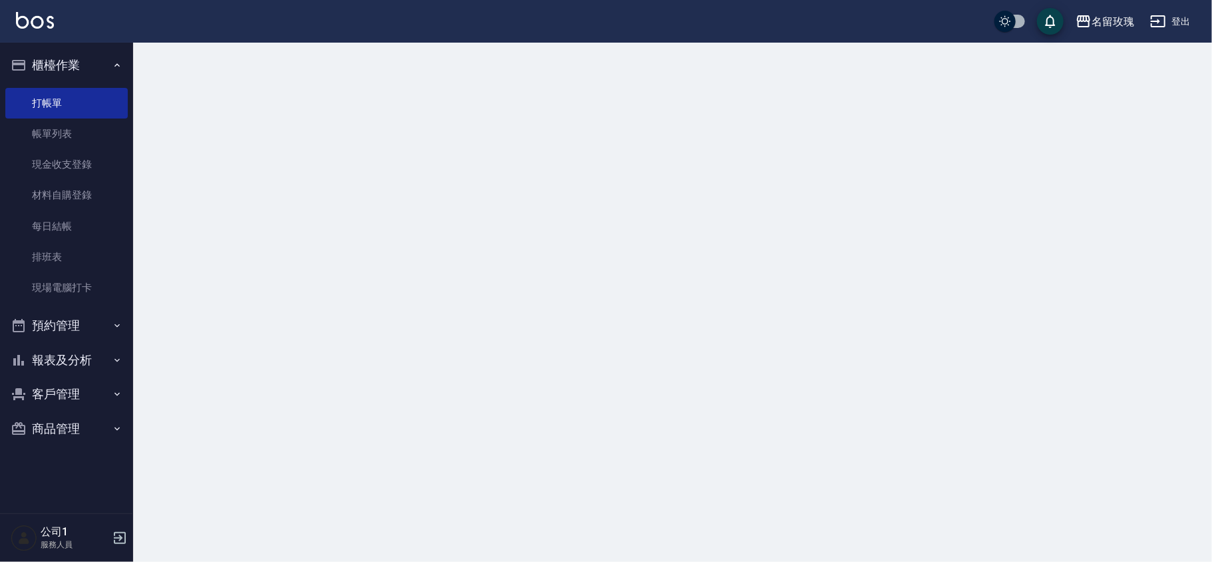
click at [91, 65] on button "櫃檯作業" at bounding box center [66, 65] width 123 height 35
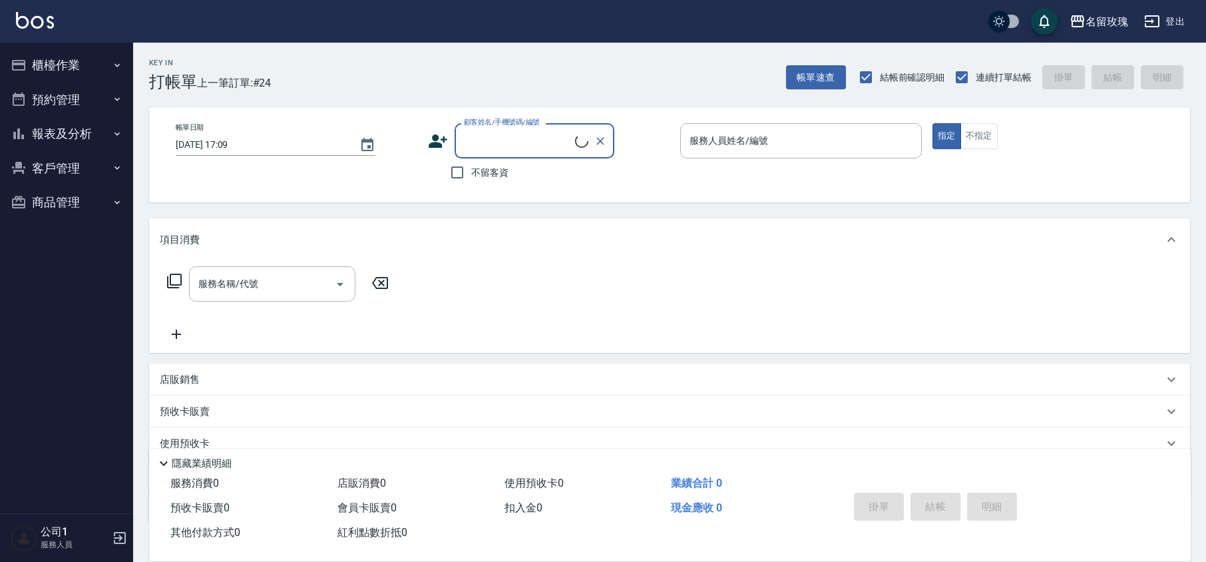
click at [325, 65] on div "Key In 打帳單 上一筆訂單:#24 帳單速查 結帳前確認明細 連續打單結帳 掛單 結帳 明細" at bounding box center [661, 67] width 1057 height 49
click at [389, 62] on div "Key In 打帳單 上一筆訂單:#24 帳單速查 結帳前確認明細 連續打單結帳 掛單 結帳 明細" at bounding box center [661, 67] width 1057 height 49
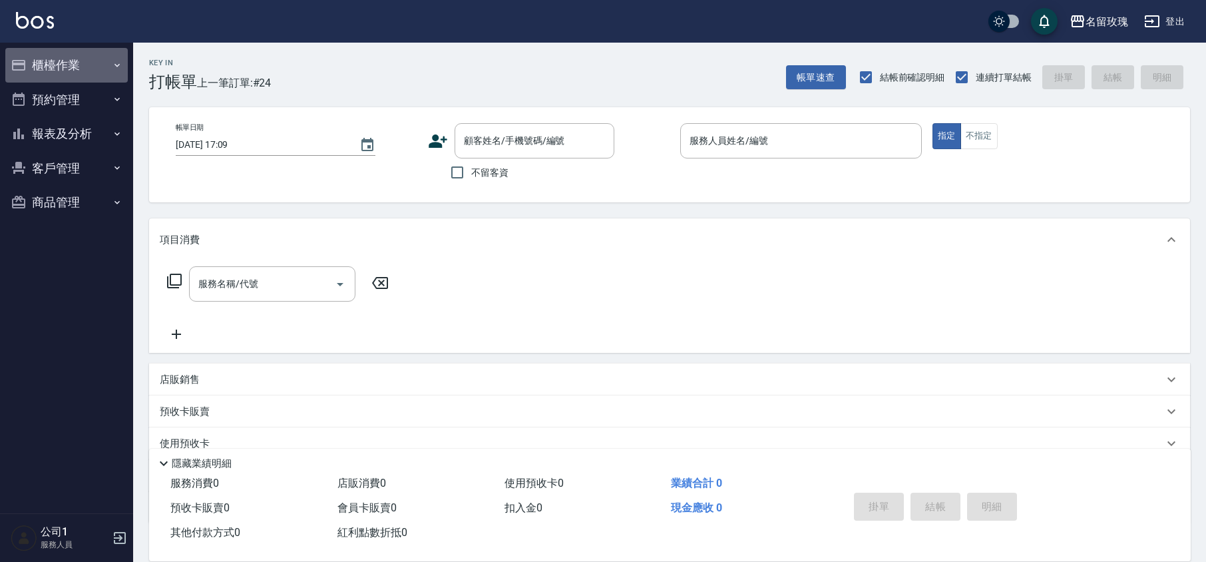
click at [81, 73] on button "櫃檯作業" at bounding box center [66, 65] width 123 height 35
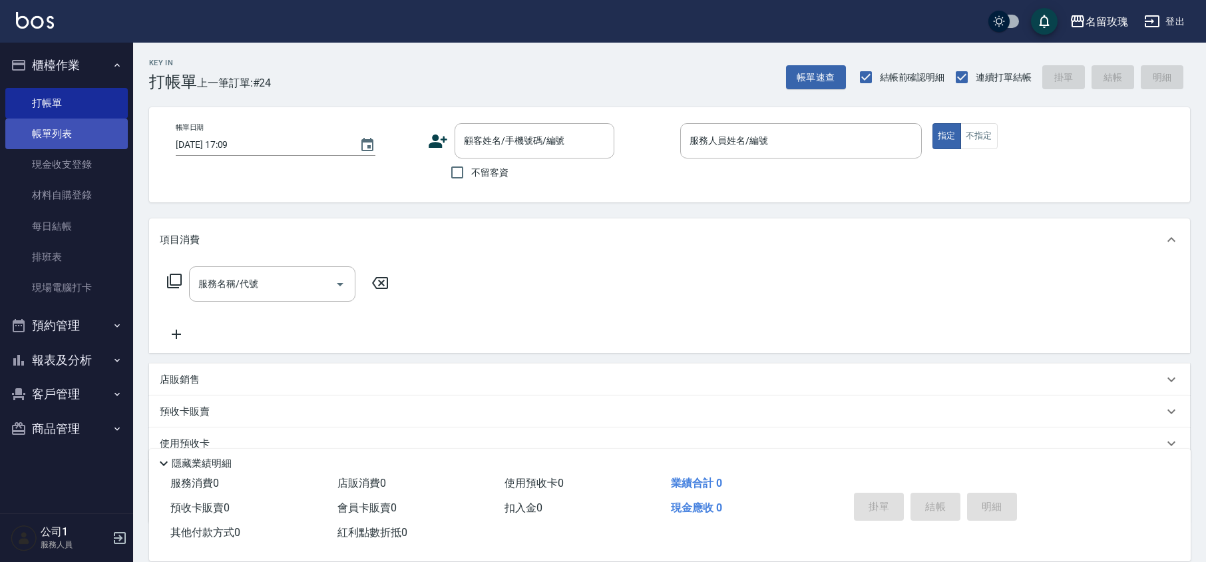
click at [86, 137] on link "帳單列表" at bounding box center [66, 134] width 123 height 31
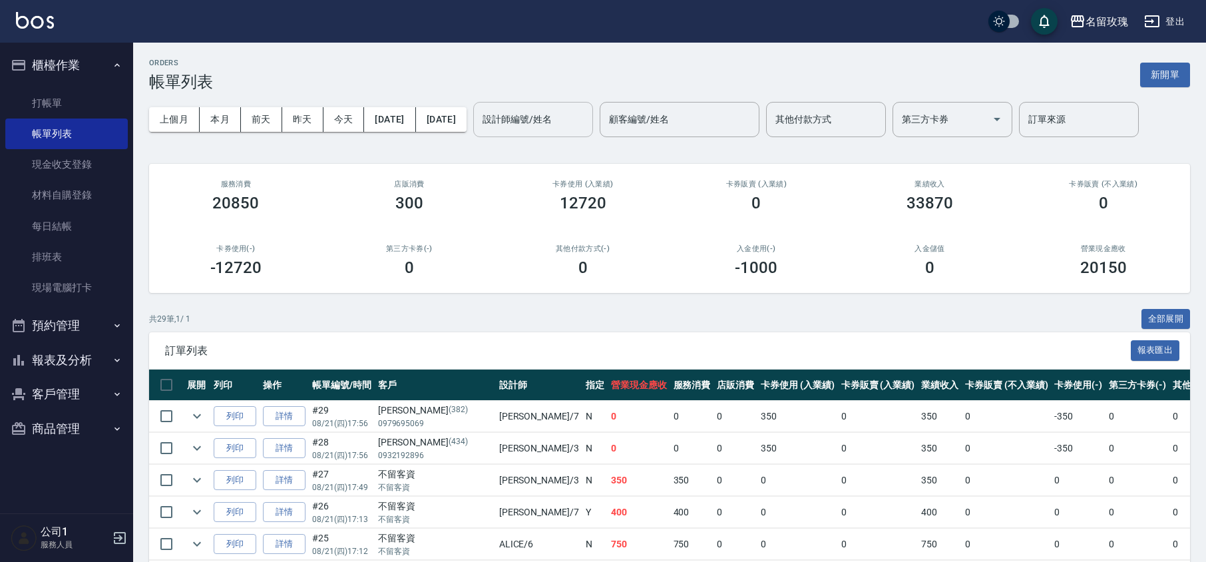
click at [576, 121] on input "設計師編號/姓名" at bounding box center [533, 119] width 108 height 23
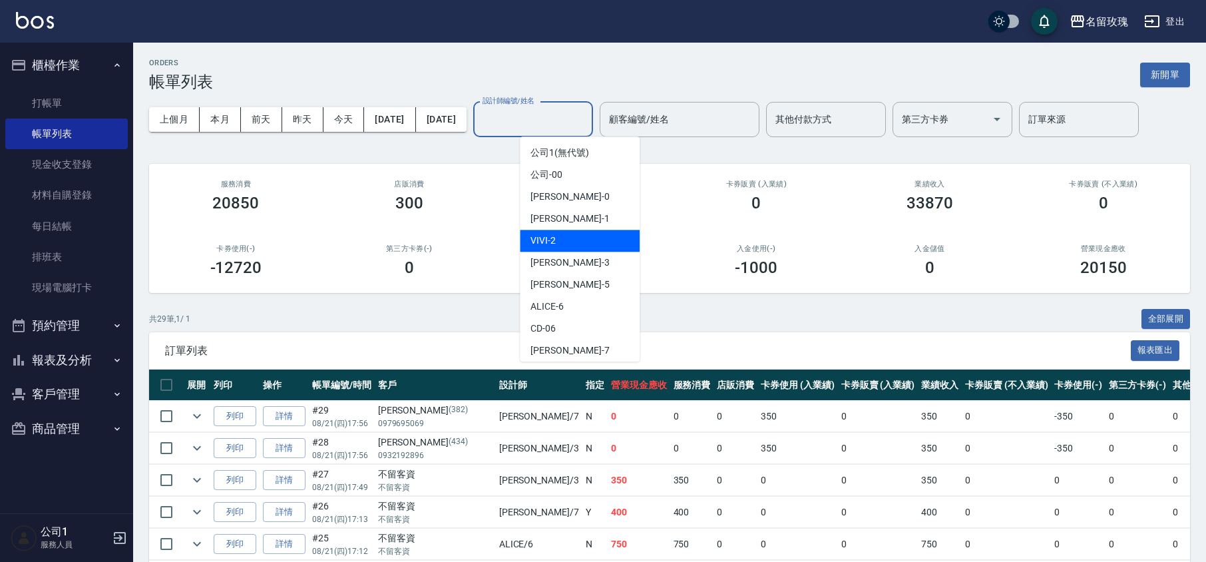
click at [584, 242] on div "VIVI -2" at bounding box center [580, 241] width 120 height 22
type input "VIVI-2"
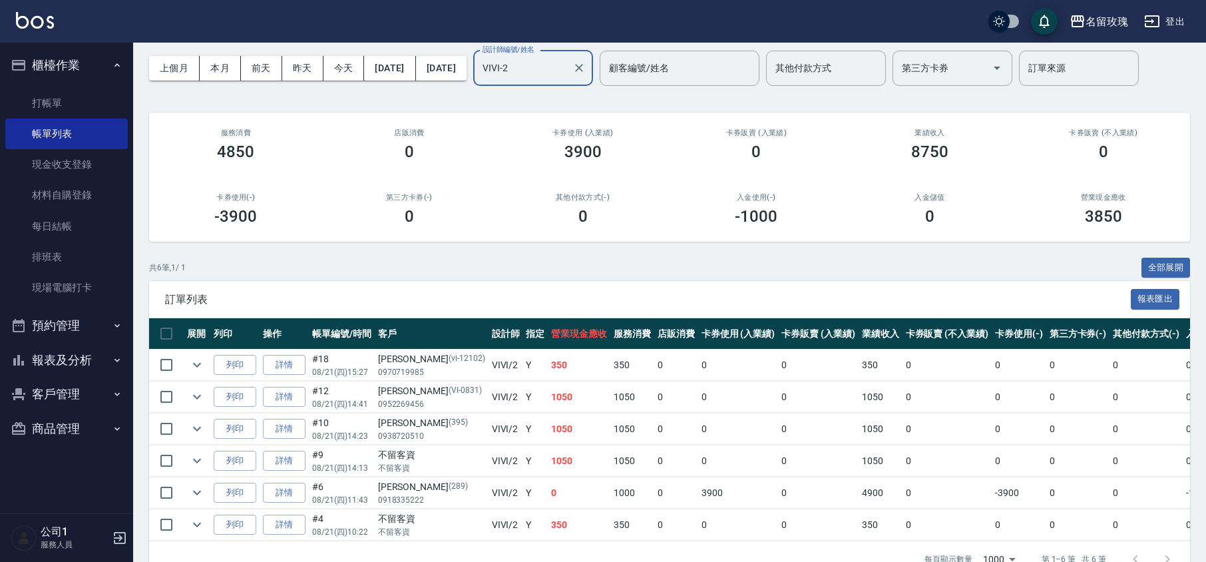
scroll to position [99, 0]
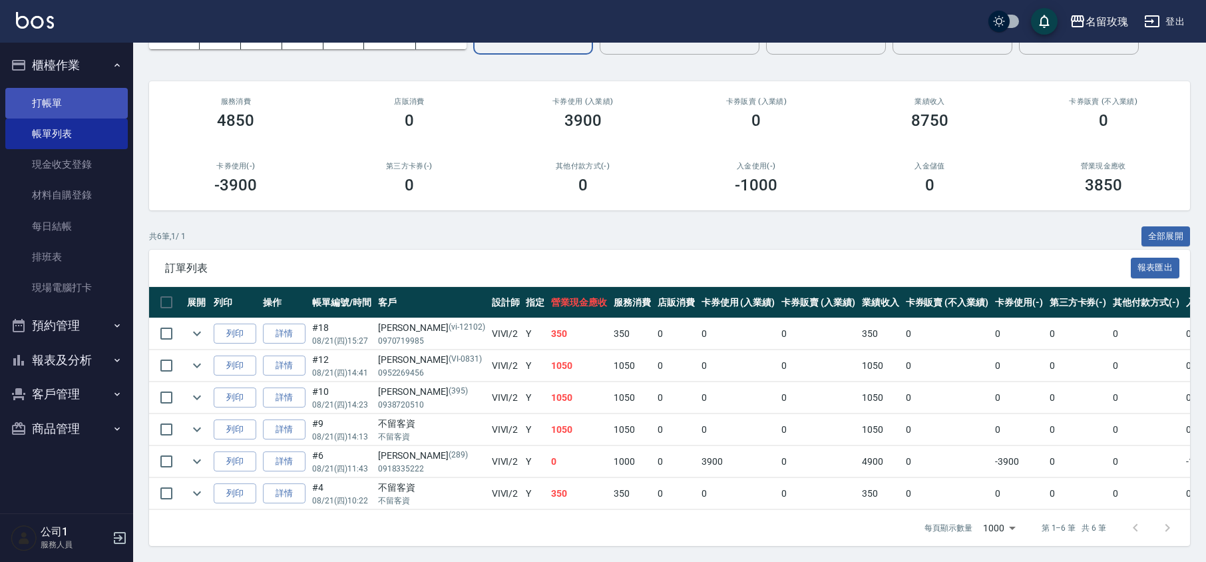
click at [56, 99] on link "打帳單" at bounding box center [66, 103] width 123 height 31
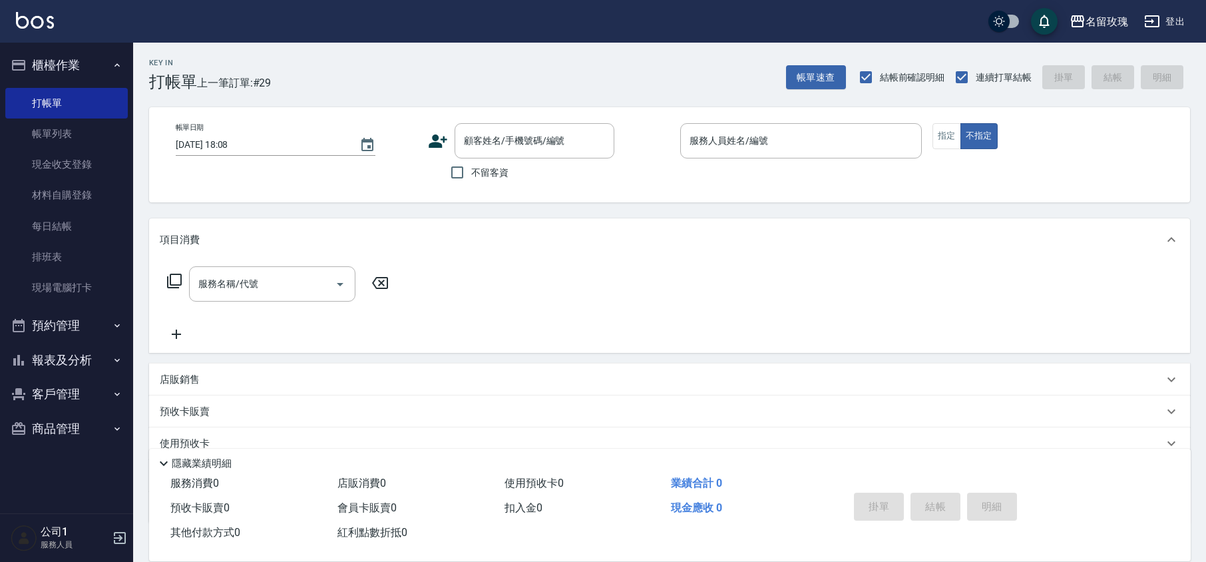
click at [478, 166] on span "不留客資" at bounding box center [489, 173] width 37 height 14
click at [471, 166] on input "不留客資" at bounding box center [457, 172] width 28 height 28
checkbox input "true"
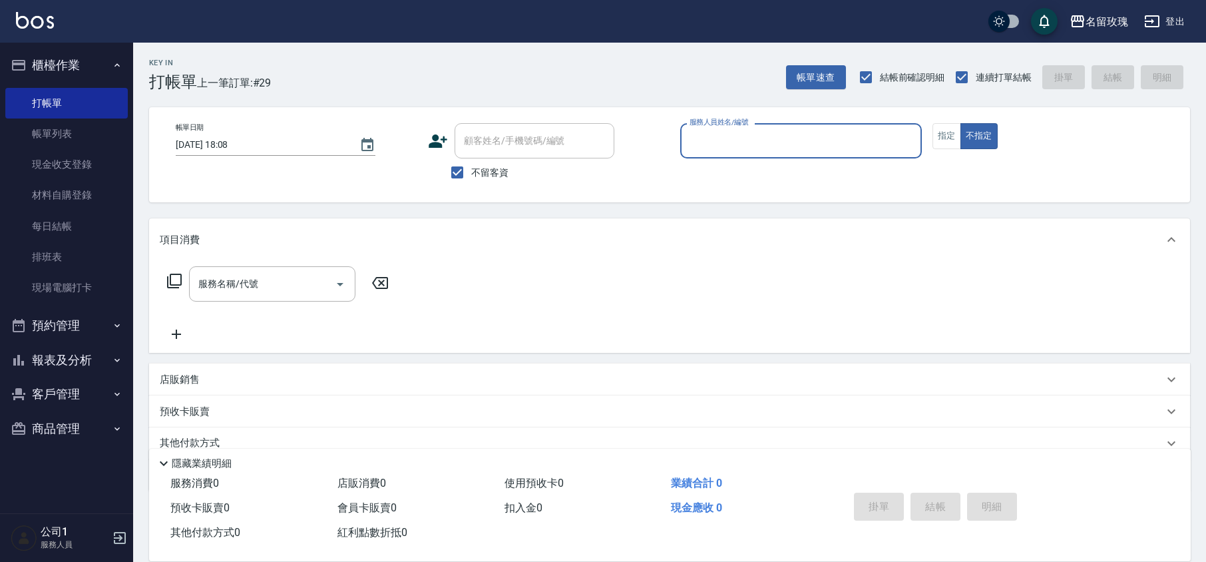
click at [770, 152] on input "服務人員姓名/編號" at bounding box center [801, 140] width 230 height 23
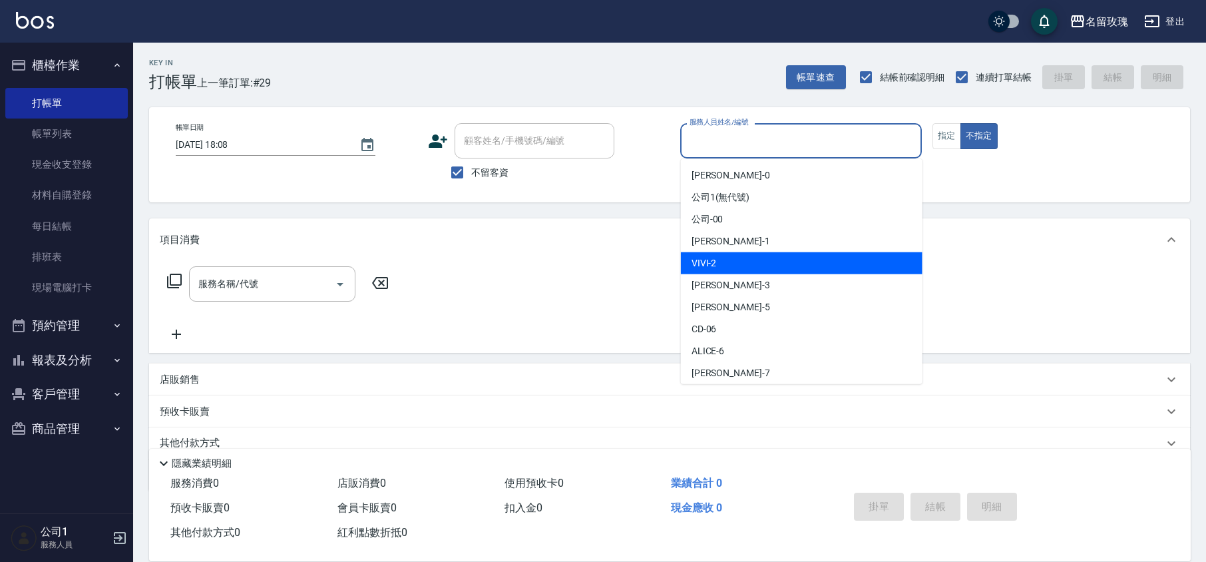
click at [730, 262] on div "VIVI -2" at bounding box center [802, 263] width 242 height 22
type input "VIVI-2"
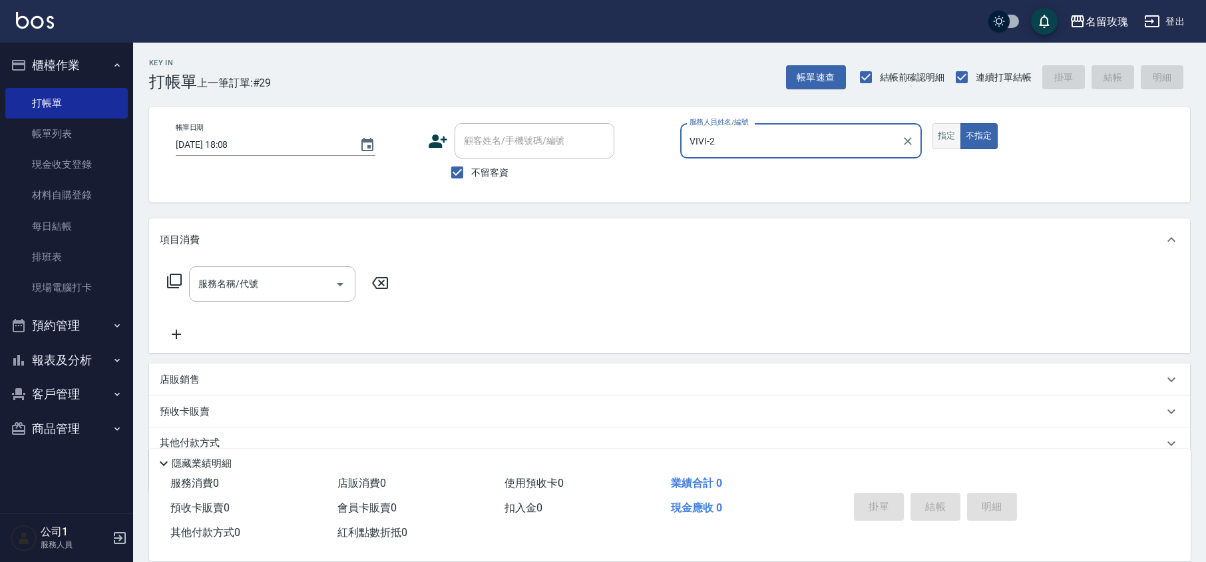
click at [948, 142] on button "指定" at bounding box center [947, 136] width 29 height 26
click at [206, 296] on input "服務名稱/代號" at bounding box center [262, 283] width 134 height 23
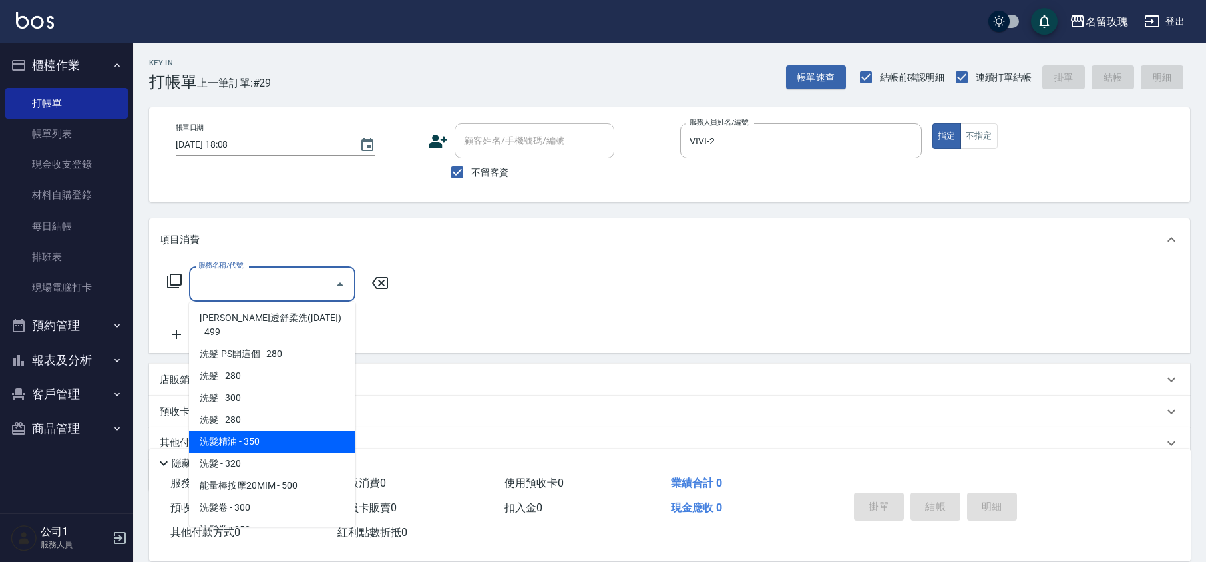
click at [248, 431] on span "洗髮精油 - 350" at bounding box center [272, 442] width 166 height 22
type input "洗髮精油(206)"
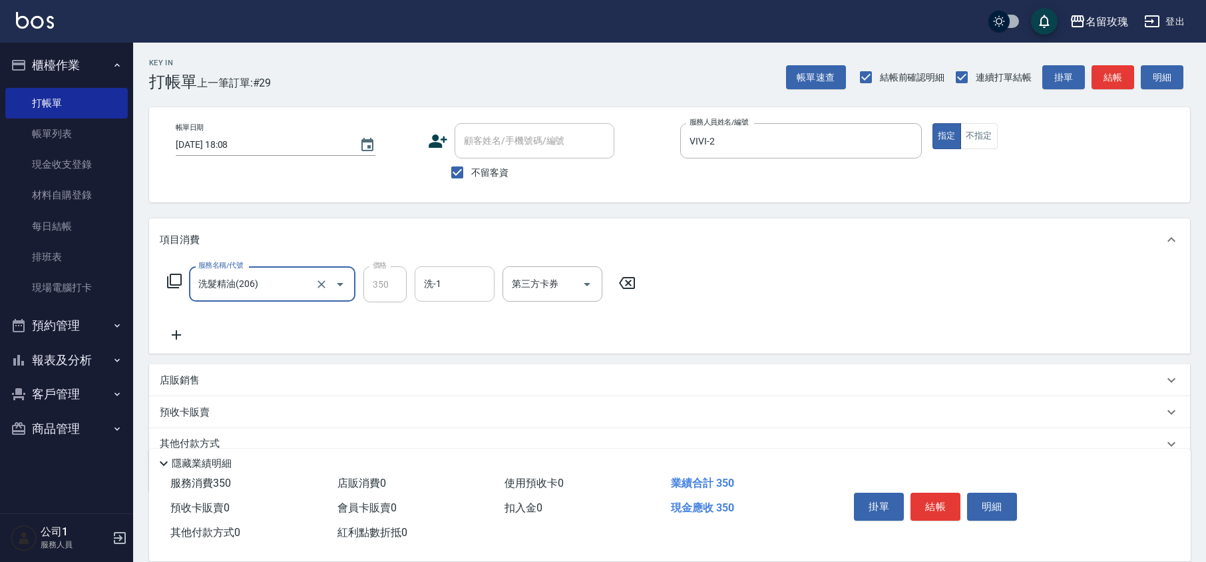
click at [424, 296] on div "洗-1" at bounding box center [455, 283] width 80 height 35
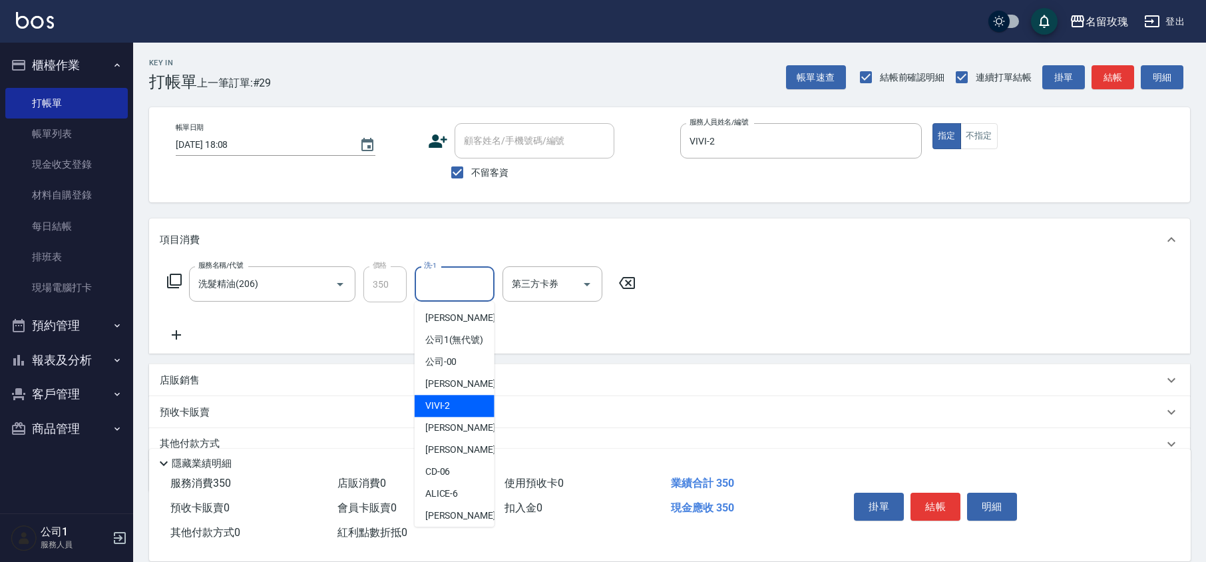
click at [459, 417] on div "VIVI -2" at bounding box center [455, 406] width 80 height 22
type input "VIVI-2"
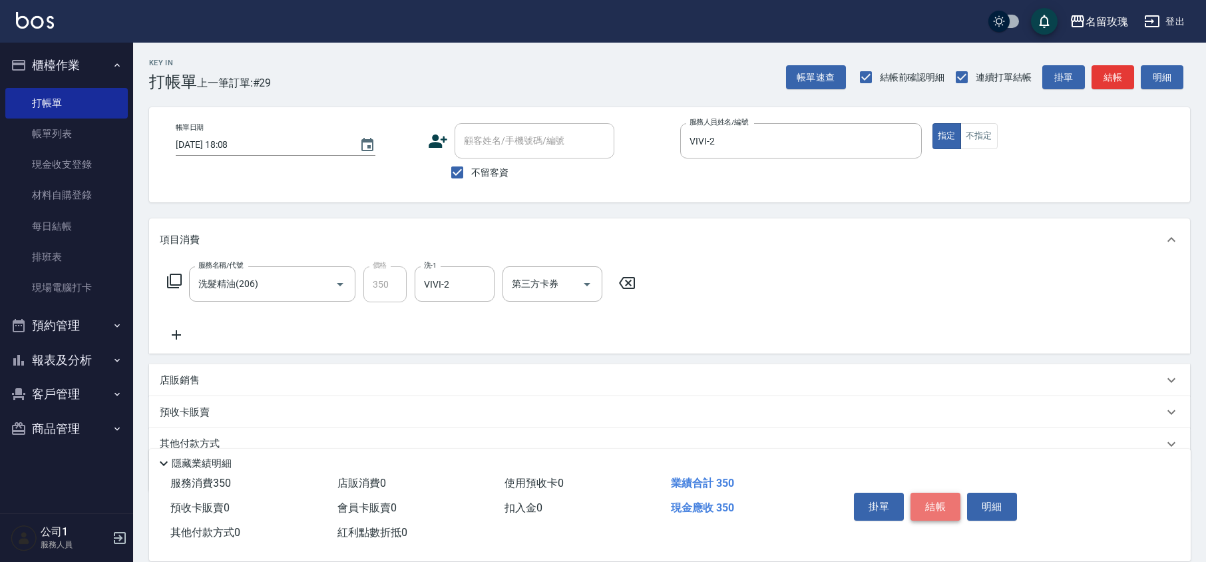
click at [948, 517] on button "結帳" at bounding box center [936, 507] width 50 height 28
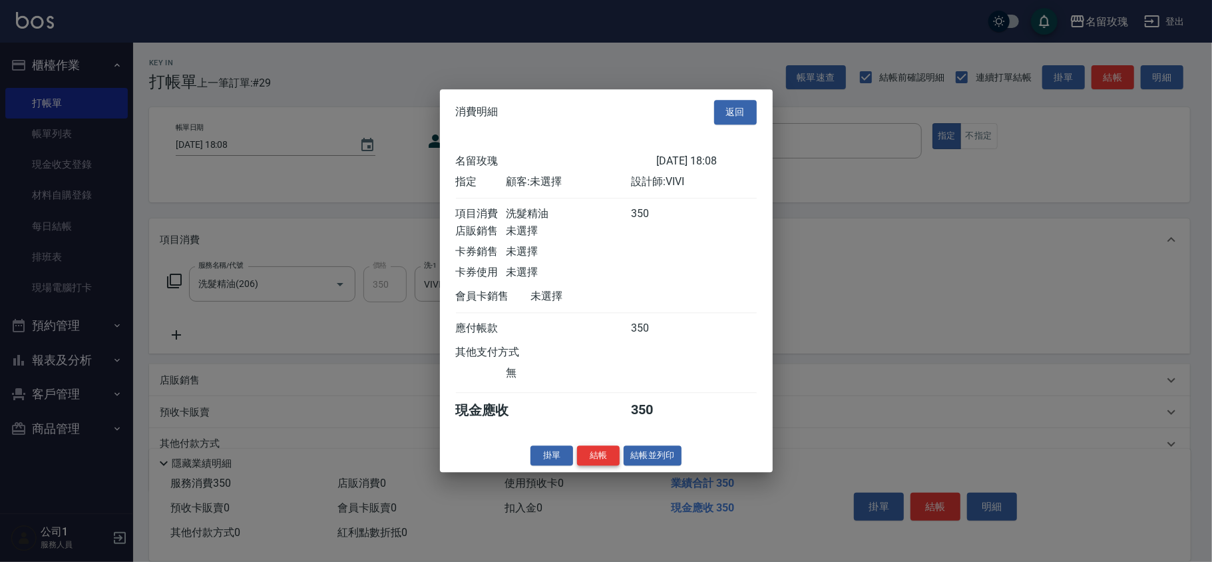
click at [602, 466] on button "結帳" at bounding box center [598, 455] width 43 height 21
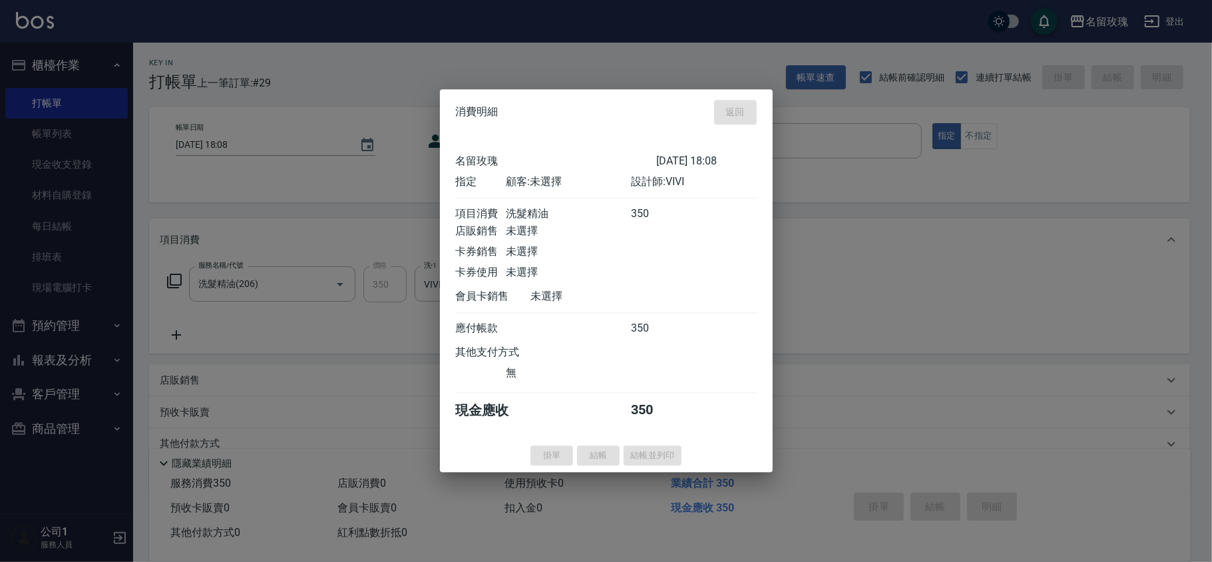
type input "[DATE] 18:09"
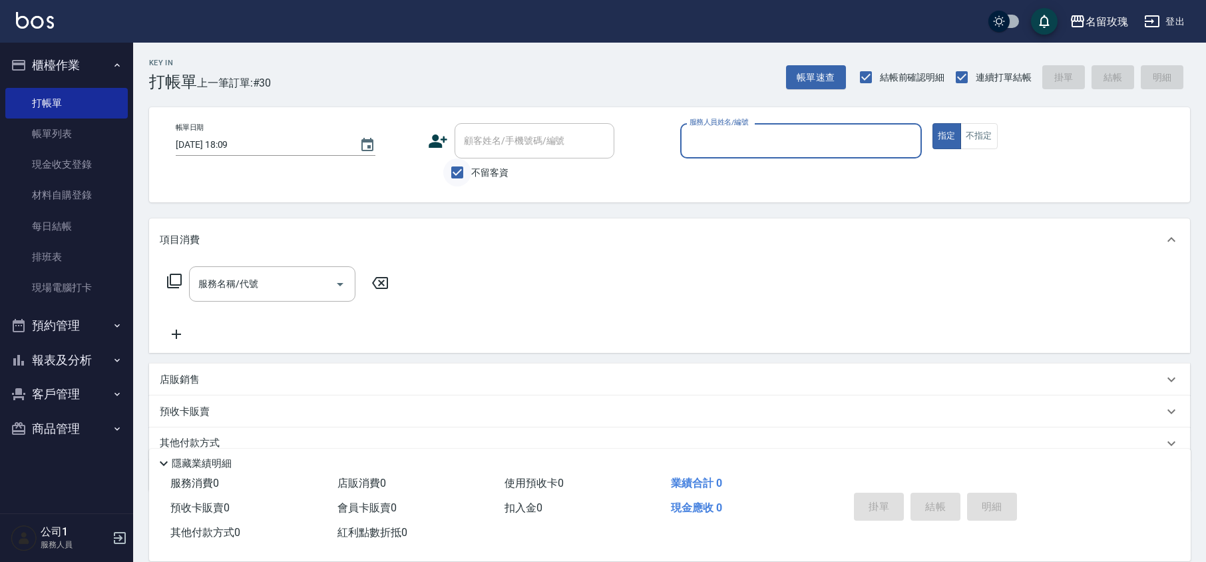
click at [454, 171] on input "不留客資" at bounding box center [457, 172] width 28 height 28
checkbox input "false"
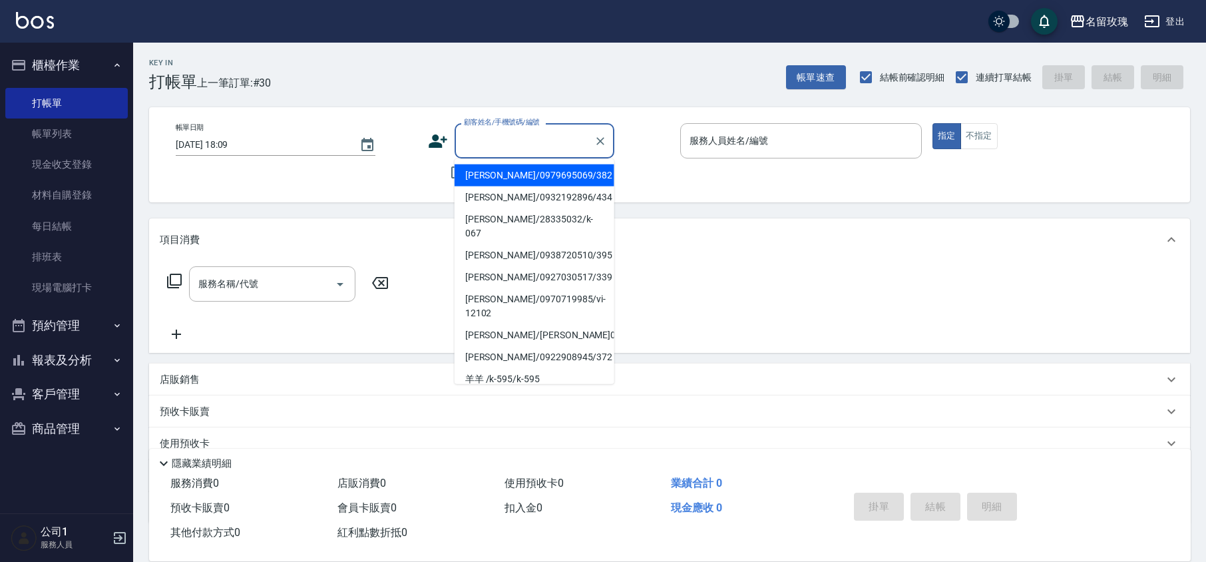
click at [488, 150] on input "顧客姓名/手機號碼/編號" at bounding box center [525, 140] width 128 height 23
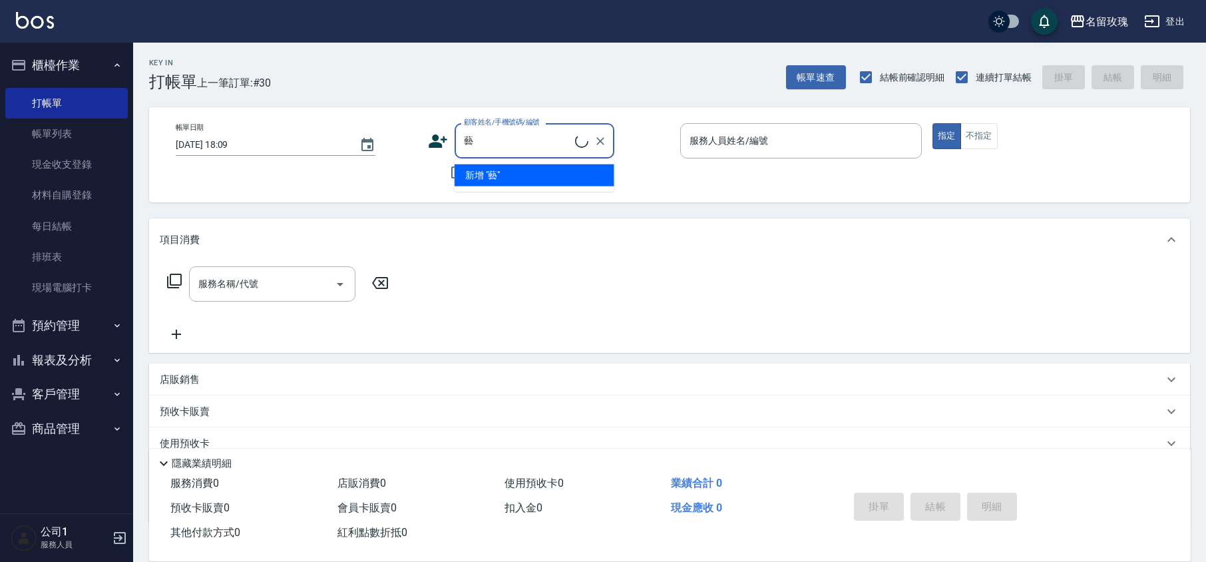
click at [515, 140] on input "藝" at bounding box center [518, 140] width 115 height 23
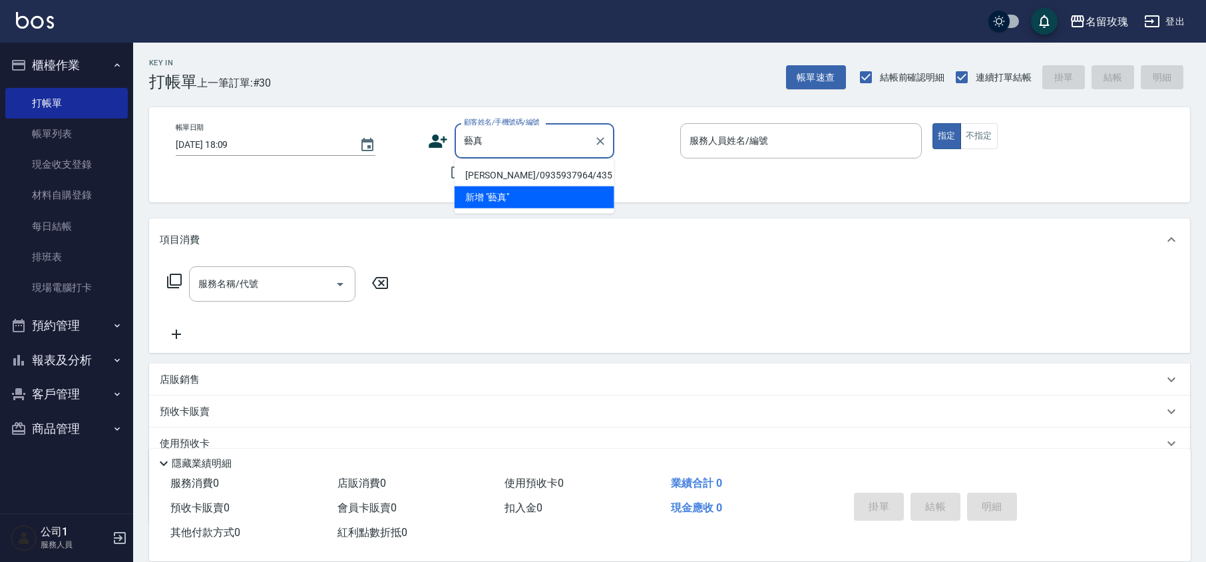
click at [537, 173] on li "[PERSON_NAME]/0935937964/435" at bounding box center [535, 175] width 160 height 22
type input "[PERSON_NAME]/0935937964/435"
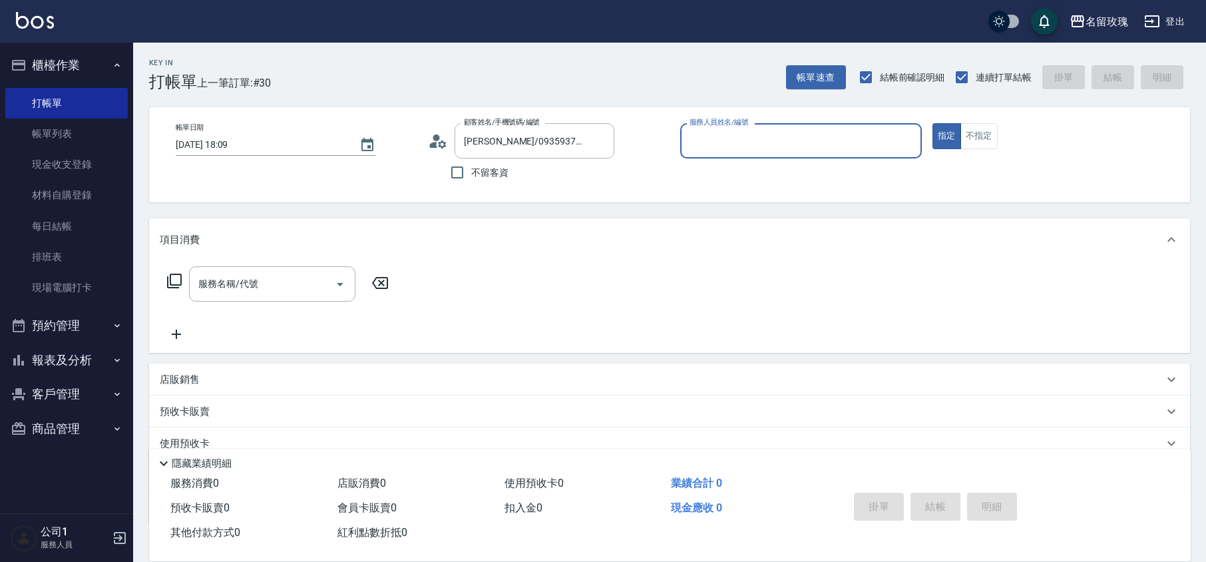
type input "VIVI-2"
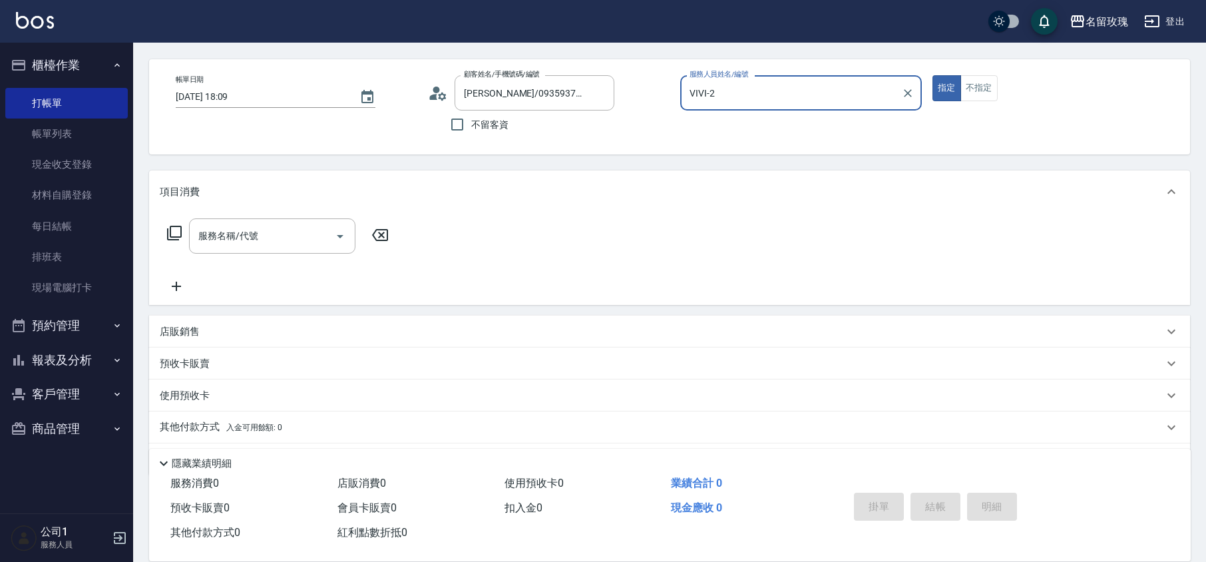
scroll to position [87, 0]
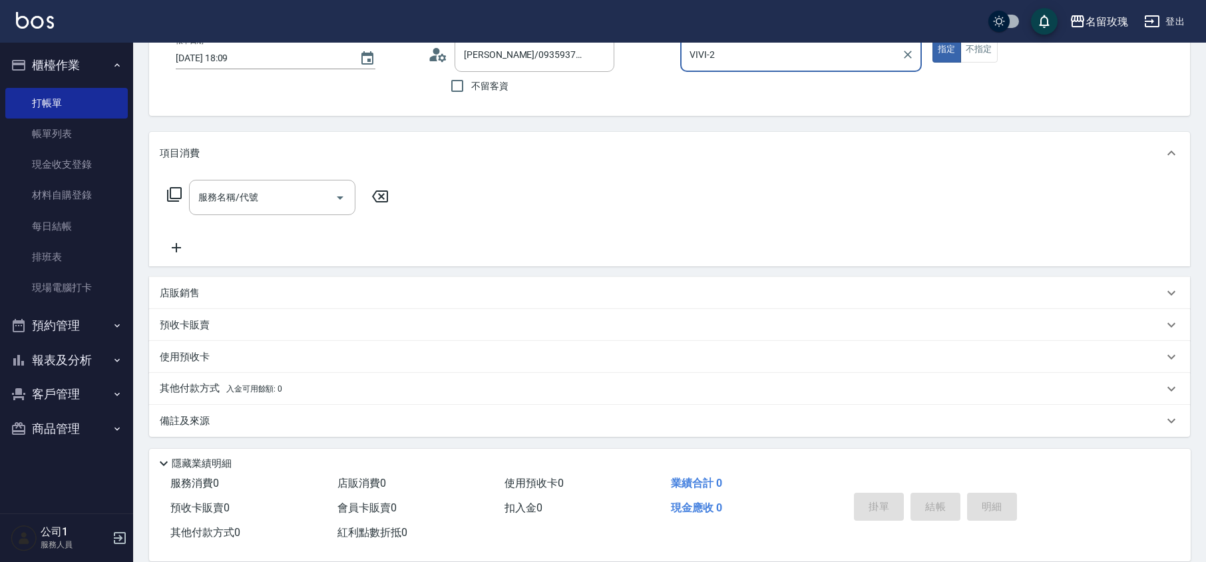
click at [37, 49] on button "櫃檯作業" at bounding box center [66, 65] width 123 height 35
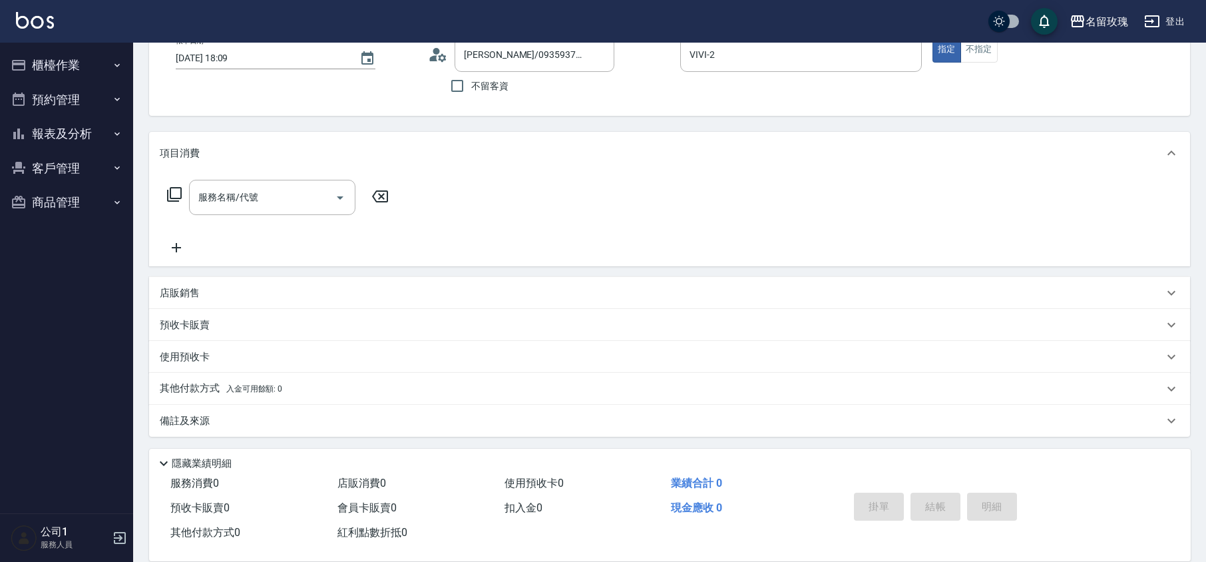
click at [413, 21] on div "名留玫瑰 登出" at bounding box center [603, 21] width 1206 height 43
